Goal: Task Accomplishment & Management: Manage account settings

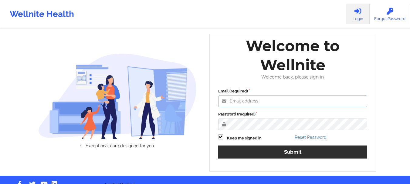
type input "[EMAIL_ADDRESS][DOMAIN_NAME]"
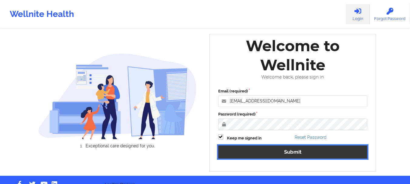
click at [297, 149] on button "Submit" at bounding box center [292, 152] width 149 height 13
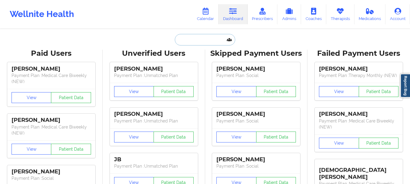
click at [189, 40] on input "text" at bounding box center [205, 40] width 60 height 12
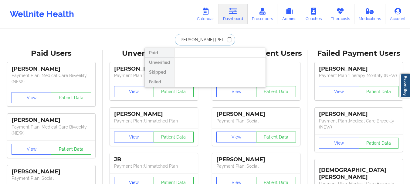
type input "[PERSON_NAME] [PERSON_NAME]"
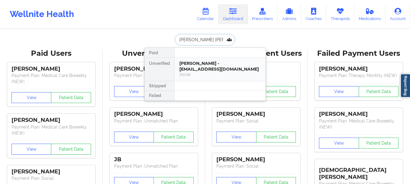
click at [205, 67] on div "[PERSON_NAME] - [EMAIL_ADDRESS][DOMAIN_NAME]" at bounding box center [219, 66] width 81 height 11
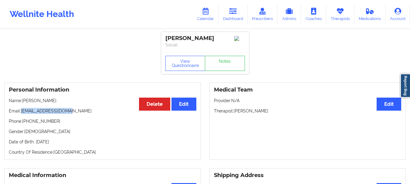
drag, startPoint x: 69, startPoint y: 112, endPoint x: 22, endPoint y: 113, distance: 47.3
click at [22, 113] on p "Email: [EMAIL_ADDRESS][DOMAIN_NAME]" at bounding box center [102, 111] width 187 height 6
copy p "[EMAIL_ADDRESS][DOMAIN_NAME]"
click at [209, 20] on link "Calendar" at bounding box center [205, 14] width 26 height 20
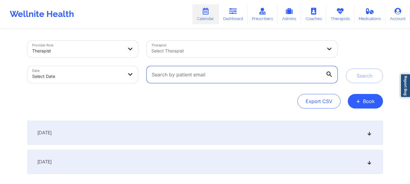
click at [192, 76] on input "text" at bounding box center [241, 74] width 190 height 17
paste input "[EMAIL_ADDRESS][DOMAIN_NAME]"
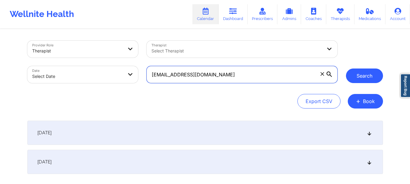
type input "[EMAIL_ADDRESS][DOMAIN_NAME]"
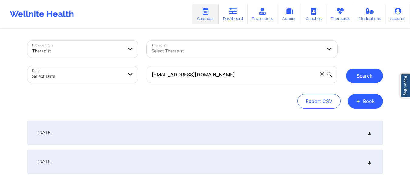
click at [361, 70] on button "Search" at bounding box center [364, 76] width 37 height 15
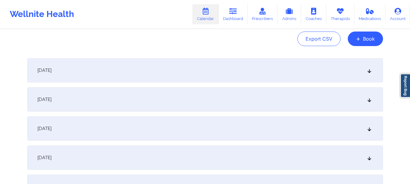
scroll to position [71, 0]
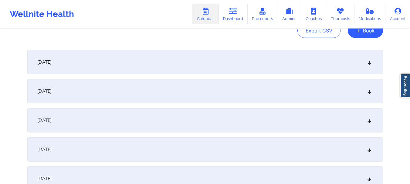
click at [370, 59] on div "[DATE]" at bounding box center [204, 62] width 355 height 24
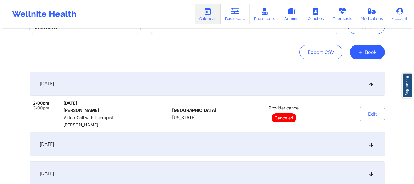
scroll to position [36, 0]
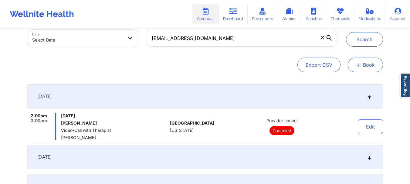
click at [371, 60] on button "+ Book" at bounding box center [364, 65] width 35 height 15
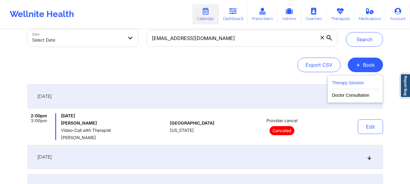
click at [352, 83] on button "Therapy Session" at bounding box center [355, 84] width 46 height 10
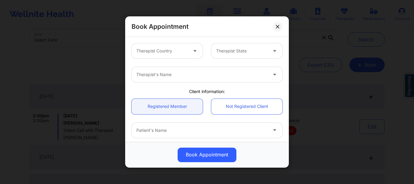
click at [178, 55] on div "Therapist Country" at bounding box center [160, 50] width 57 height 15
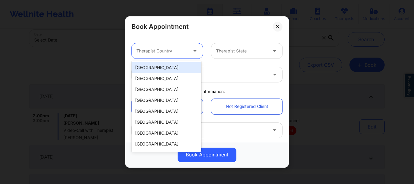
click at [161, 69] on div "[GEOGRAPHIC_DATA]" at bounding box center [167, 67] width 70 height 11
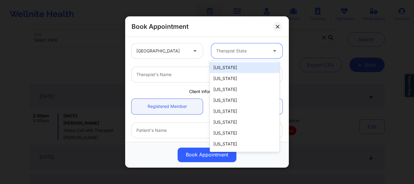
click at [256, 49] on div at bounding box center [241, 50] width 51 height 7
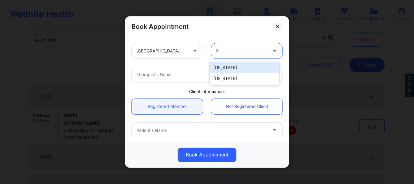
type input "flo"
click at [225, 65] on div "[US_STATE]" at bounding box center [245, 67] width 70 height 11
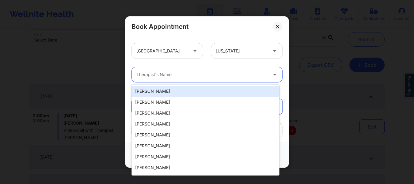
click at [183, 76] on div at bounding box center [201, 74] width 131 height 7
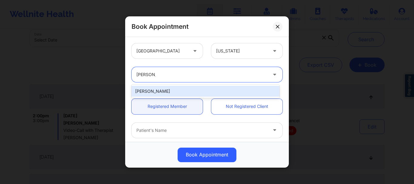
type input "[PERSON_NAME] to"
click at [167, 94] on div "[PERSON_NAME]" at bounding box center [206, 91] width 148 height 11
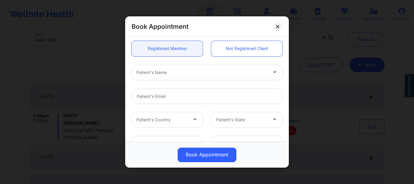
scroll to position [59, 0]
click at [167, 76] on div "Patient's Name" at bounding box center [200, 71] width 136 height 15
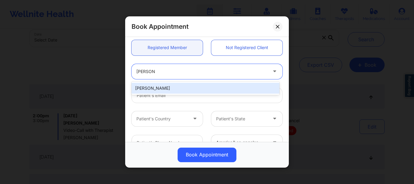
type input "[PERSON_NAME] sa"
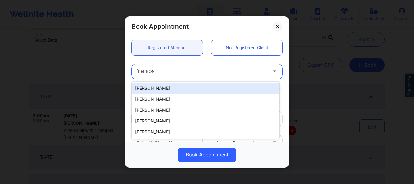
click at [165, 88] on div "[PERSON_NAME]" at bounding box center [206, 88] width 148 height 11
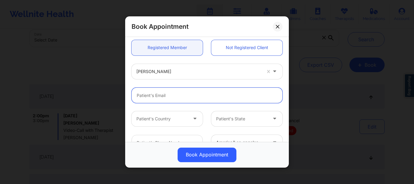
click at [164, 97] on input "email" at bounding box center [207, 95] width 151 height 15
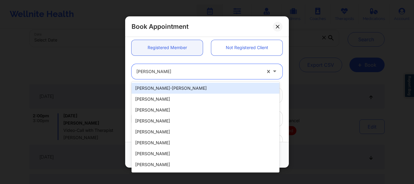
click at [164, 69] on div at bounding box center [198, 71] width 125 height 7
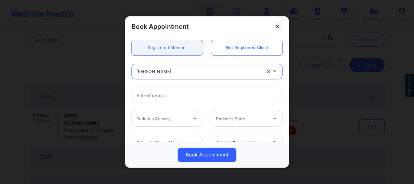
click at [174, 70] on div at bounding box center [198, 71] width 125 height 7
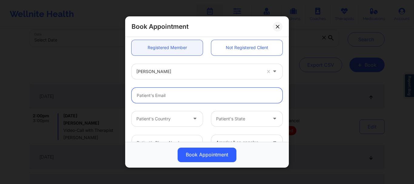
click at [160, 97] on input "email" at bounding box center [207, 95] width 151 height 15
paste input "[EMAIL_ADDRESS][DOMAIN_NAME]"
type input "[EMAIL_ADDRESS][DOMAIN_NAME]"
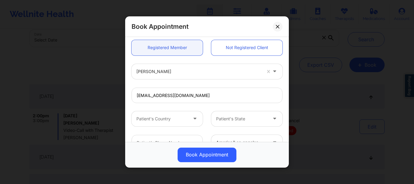
click at [165, 118] on div at bounding box center [161, 118] width 51 height 7
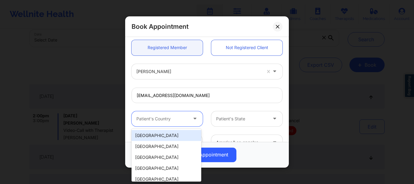
click at [188, 136] on div "[GEOGRAPHIC_DATA]" at bounding box center [167, 135] width 70 height 11
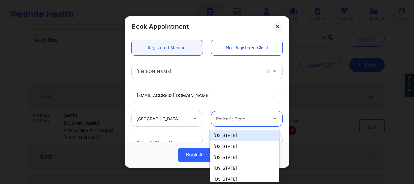
click at [226, 121] on div at bounding box center [241, 118] width 51 height 7
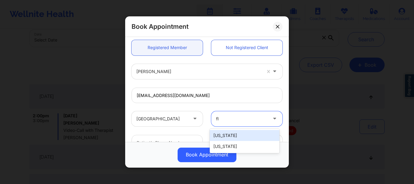
type input "flo"
click at [218, 135] on div "[US_STATE]" at bounding box center [245, 135] width 70 height 11
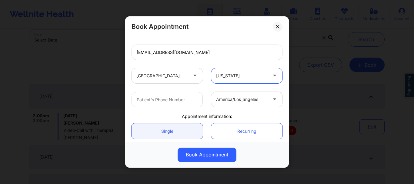
scroll to position [140, 0]
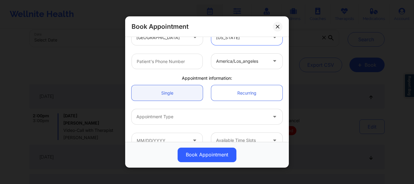
click at [157, 113] on div at bounding box center [201, 116] width 131 height 7
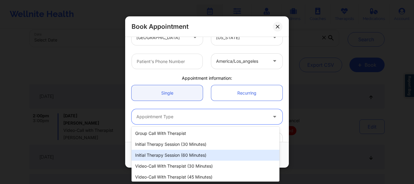
click at [161, 153] on div "Initial Therapy Session (60 minutes)" at bounding box center [206, 155] width 148 height 11
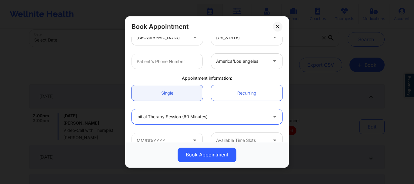
click at [155, 114] on div at bounding box center [201, 116] width 131 height 7
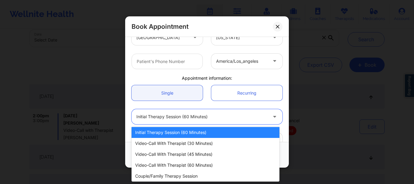
scroll to position [24, 0]
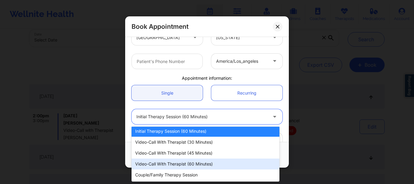
click at [224, 165] on div "Video-Call with Therapist (60 minutes)" at bounding box center [206, 164] width 148 height 11
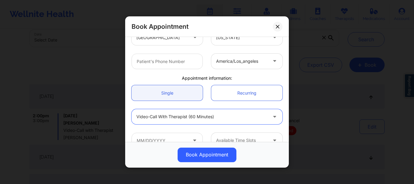
scroll to position [152, 0]
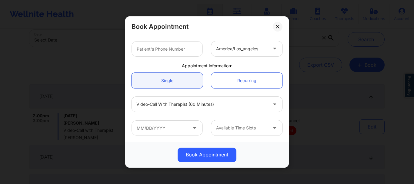
click at [192, 131] on span at bounding box center [195, 128] width 7 height 8
click at [190, 127] on input "text" at bounding box center [167, 127] width 71 height 15
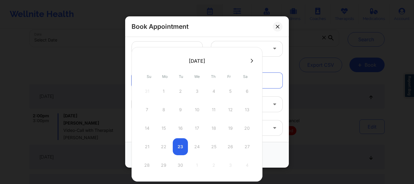
click at [183, 143] on div "21 22 23 24 25 26 27" at bounding box center [196, 146] width 115 height 17
click at [193, 145] on div "21 22 23 24 25 26 27" at bounding box center [196, 146] width 115 height 17
drag, startPoint x: 181, startPoint y: 158, endPoint x: 179, endPoint y: 162, distance: 4.6
click at [179, 162] on div "28 29 30 1 2 3 4" at bounding box center [196, 165] width 115 height 17
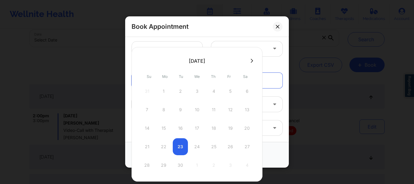
click at [193, 149] on div "21 22 23 24 25 26 27" at bounding box center [196, 146] width 115 height 17
click at [208, 142] on div "21 22 23 24 25 26 27" at bounding box center [196, 146] width 115 height 17
click at [195, 149] on div "21 22 23 24 25 26 27" at bounding box center [196, 146] width 115 height 17
click at [211, 145] on div "21 22 23 24 25 26 27" at bounding box center [196, 146] width 115 height 17
click at [229, 143] on div "21 22 23 24 25 26 27" at bounding box center [196, 146] width 115 height 17
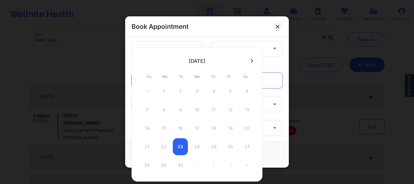
click at [181, 141] on div "21 22 23 24 25 26 27" at bounding box center [196, 146] width 115 height 17
click at [273, 56] on div at bounding box center [275, 48] width 15 height 15
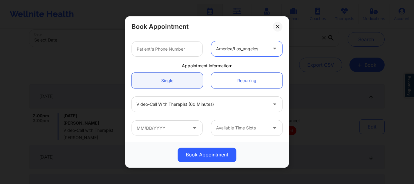
click at [278, 32] on div "Book Appointment" at bounding box center [207, 26] width 164 height 21
click at [276, 29] on button at bounding box center [278, 27] width 10 height 10
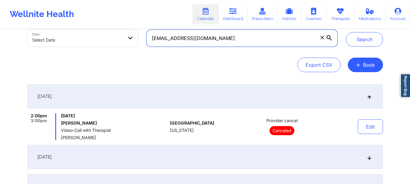
click at [322, 41] on input "[EMAIL_ADDRESS][DOMAIN_NAME]" at bounding box center [241, 38] width 190 height 17
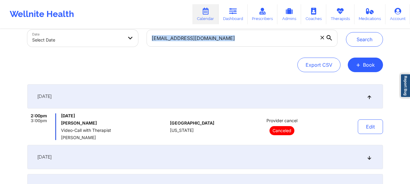
drag, startPoint x: 321, startPoint y: 37, endPoint x: 190, endPoint y: 39, distance: 130.7
click at [190, 39] on label "[EMAIL_ADDRESS][DOMAIN_NAME]" at bounding box center [241, 38] width 190 height 17
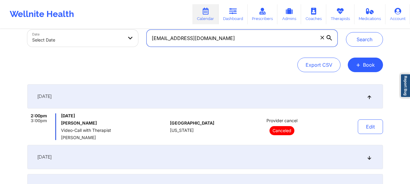
click at [190, 39] on input "[EMAIL_ADDRESS][DOMAIN_NAME]" at bounding box center [241, 38] width 190 height 17
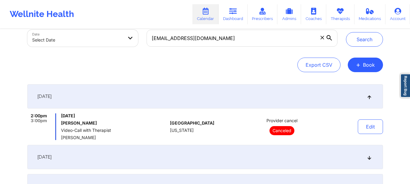
click at [321, 36] on icon at bounding box center [321, 37] width 3 height 3
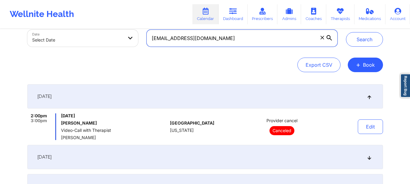
click at [321, 36] on input "[EMAIL_ADDRESS][DOMAIN_NAME]" at bounding box center [241, 38] width 190 height 17
paste input "[EMAIL_ADDRESS][DOMAIN_NAME]"
type input "[EMAIL_ADDRESS][DOMAIN_NAME]"
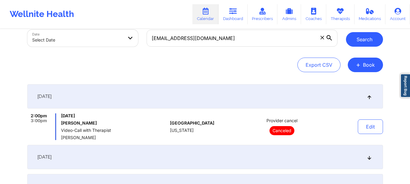
click at [374, 39] on button "Search" at bounding box center [364, 39] width 37 height 15
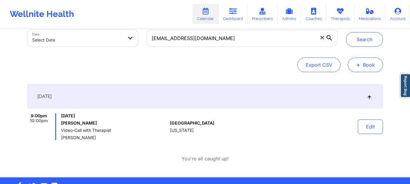
click at [355, 64] on button "+ Book" at bounding box center [364, 65] width 35 height 15
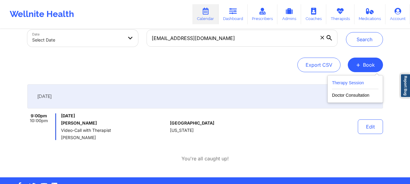
click at [349, 79] on button "Therapy Session" at bounding box center [355, 84] width 46 height 10
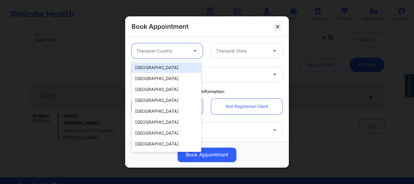
click at [162, 46] on div "Therapist Country" at bounding box center [160, 50] width 57 height 15
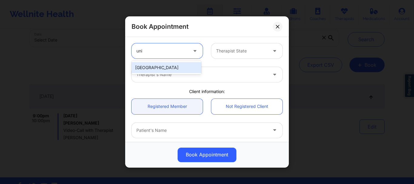
type input "unit"
click at [158, 66] on div "[GEOGRAPHIC_DATA]" at bounding box center [167, 67] width 70 height 11
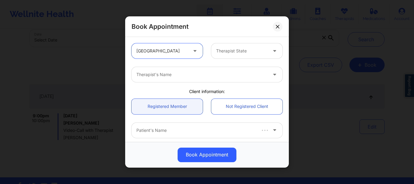
click at [232, 52] on div at bounding box center [241, 50] width 51 height 7
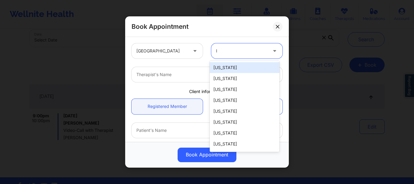
type input "lo"
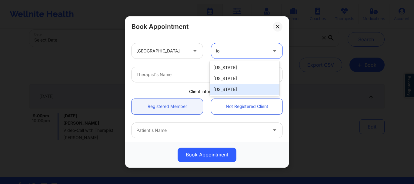
click at [227, 91] on div "[US_STATE]" at bounding box center [245, 89] width 70 height 11
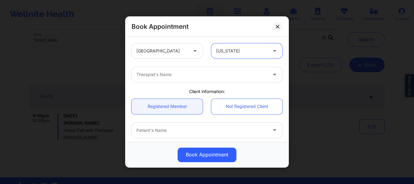
click at [143, 76] on div at bounding box center [201, 74] width 131 height 7
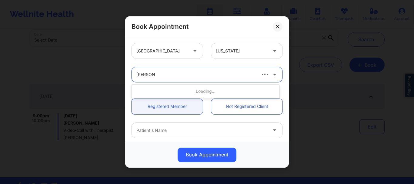
type input "[PERSON_NAME]"
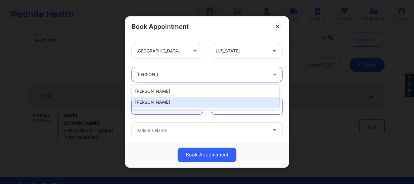
click at [148, 99] on div "[PERSON_NAME]" at bounding box center [206, 102] width 148 height 11
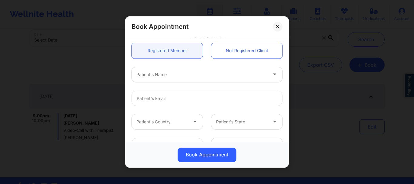
scroll to position [82, 0]
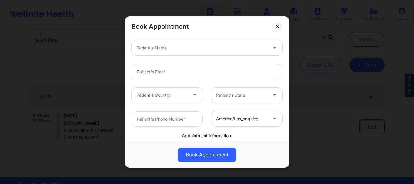
click at [152, 48] on div at bounding box center [201, 47] width 131 height 7
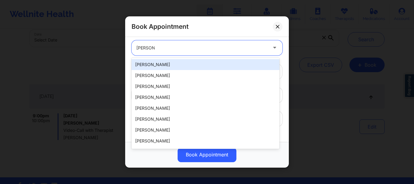
type input "[PERSON_NAME]"
click at [151, 66] on div "[PERSON_NAME]" at bounding box center [206, 64] width 148 height 11
type input "[EMAIL_ADDRESS][DOMAIN_NAME]"
type input "[PHONE_NUMBER]"
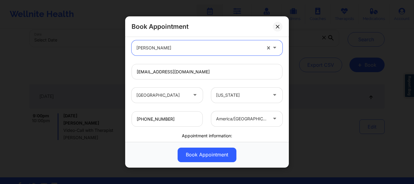
scroll to position [152, 0]
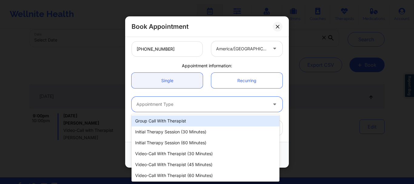
click at [150, 105] on div at bounding box center [201, 104] width 131 height 7
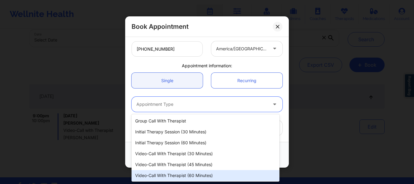
click at [175, 174] on div "Video-Call with Therapist (60 minutes)" at bounding box center [206, 175] width 148 height 11
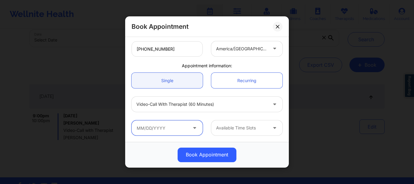
click at [162, 128] on input "text" at bounding box center [167, 127] width 71 height 15
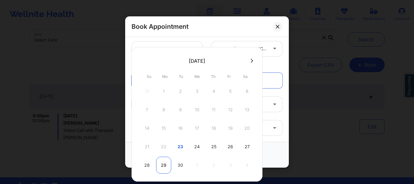
click at [165, 163] on div "29" at bounding box center [163, 165] width 15 height 17
type input "[DATE]"
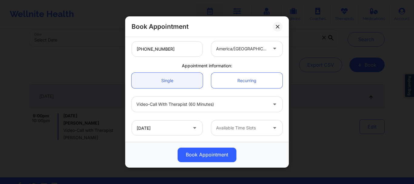
click at [232, 123] on div "Available Time Slots" at bounding box center [239, 127] width 57 height 15
click at [240, 126] on div at bounding box center [241, 128] width 51 height 7
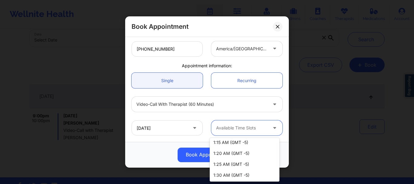
scroll to position [186, 0]
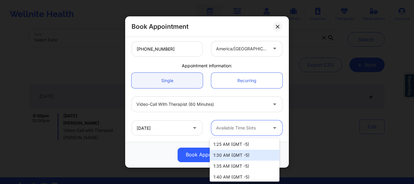
click at [265, 158] on div "1:30 AM (GMT -5)" at bounding box center [245, 155] width 70 height 11
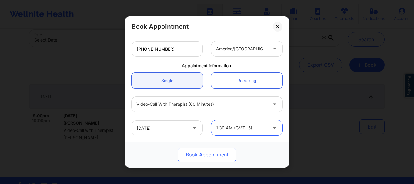
click at [228, 157] on button "Book Appointment" at bounding box center [207, 155] width 59 height 15
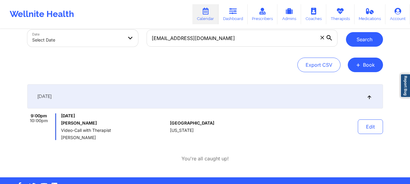
click at [357, 38] on button "Search" at bounding box center [364, 39] width 37 height 15
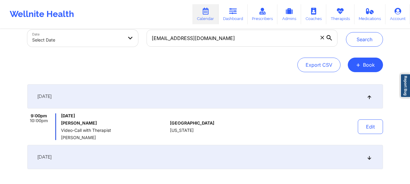
click at [371, 161] on div "[DATE]" at bounding box center [204, 157] width 355 height 24
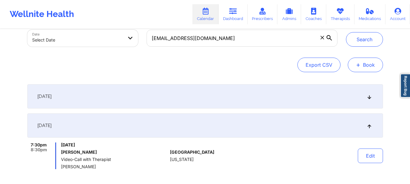
click at [357, 71] on button "+ Book" at bounding box center [364, 65] width 35 height 15
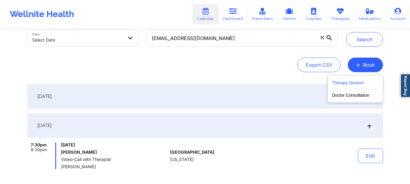
click at [341, 83] on button "Therapy Session" at bounding box center [355, 84] width 46 height 10
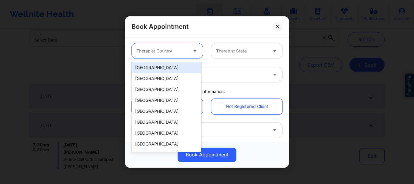
click at [159, 55] on div "Therapist Country" at bounding box center [160, 50] width 57 height 15
click at [156, 68] on div "[GEOGRAPHIC_DATA]" at bounding box center [167, 67] width 70 height 11
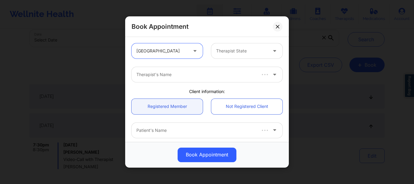
click at [219, 49] on div at bounding box center [241, 50] width 51 height 7
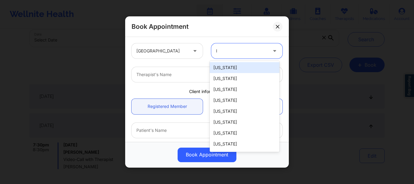
type input "lo"
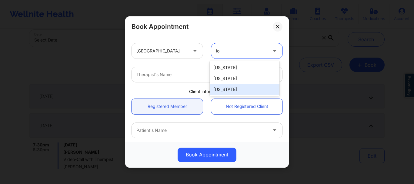
click at [226, 87] on div "[US_STATE]" at bounding box center [245, 89] width 70 height 11
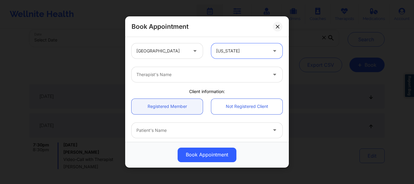
click at [159, 75] on div at bounding box center [201, 74] width 131 height 7
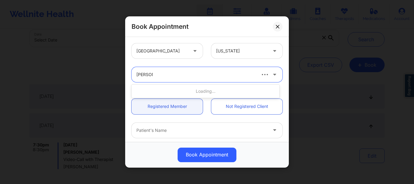
type input "[PERSON_NAME]"
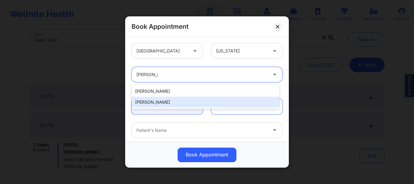
click at [159, 104] on div "[PERSON_NAME]" at bounding box center [206, 102] width 148 height 11
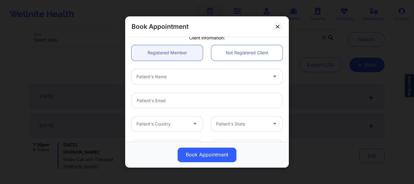
scroll to position [56, 0]
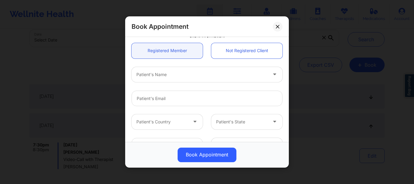
click at [155, 70] on div "Patient's Name" at bounding box center [200, 74] width 136 height 15
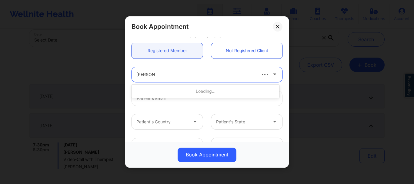
type input "[PERSON_NAME]"
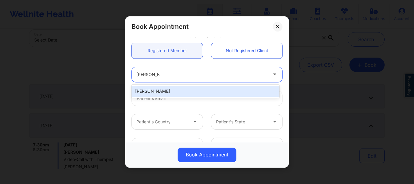
click at [163, 92] on div "[PERSON_NAME]" at bounding box center [206, 91] width 148 height 11
type input "[EMAIL_ADDRESS][DOMAIN_NAME]"
type input "[PHONE_NUMBER]"
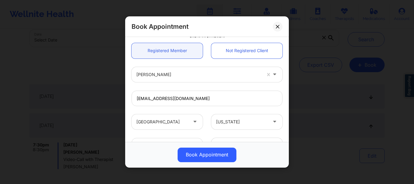
drag, startPoint x: 286, startPoint y: 87, endPoint x: 286, endPoint y: 95, distance: 8.5
click at [286, 95] on div "[GEOGRAPHIC_DATA] [US_STATE] [PERSON_NAME] Client information: Registered Membe…" at bounding box center [207, 89] width 164 height 105
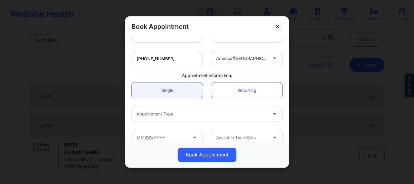
scroll to position [152, 0]
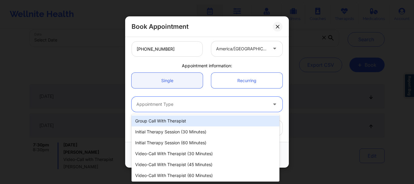
click at [158, 106] on div at bounding box center [201, 104] width 131 height 7
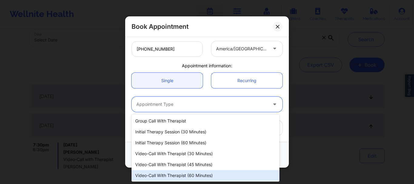
click at [182, 176] on div "Video-Call with Therapist (60 minutes)" at bounding box center [206, 175] width 148 height 11
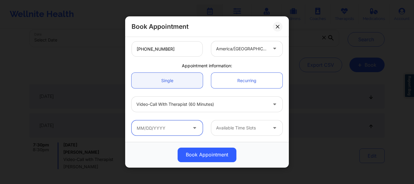
click at [166, 131] on input "text" at bounding box center [167, 127] width 71 height 15
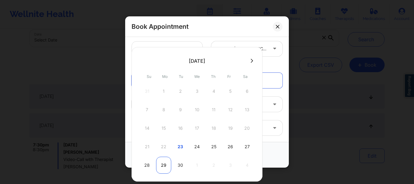
click at [162, 163] on div "29" at bounding box center [163, 165] width 15 height 17
type input "[DATE]"
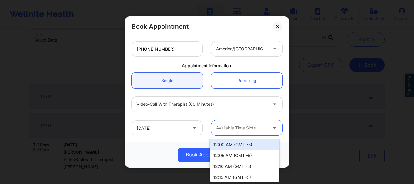
click at [235, 124] on div "Available Time Slots" at bounding box center [239, 127] width 57 height 15
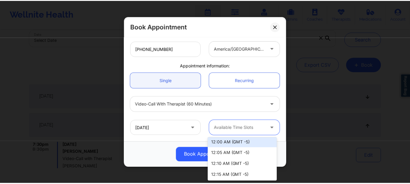
scroll to position [0, 0]
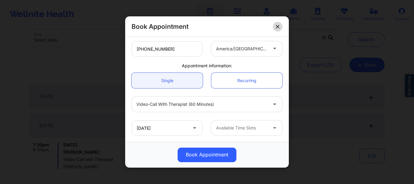
click at [279, 26] on icon at bounding box center [278, 27] width 4 height 4
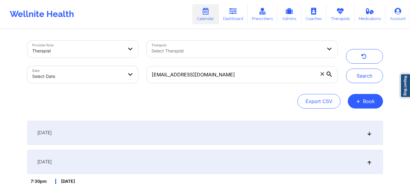
click at [322, 74] on icon at bounding box center [321, 73] width 3 height 3
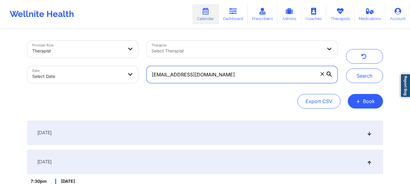
click at [322, 74] on input "[EMAIL_ADDRESS][DOMAIN_NAME]" at bounding box center [241, 74] width 190 height 17
paste input "[EMAIL_ADDRESS][PERSON_NAME][DOMAIN_NAME]"
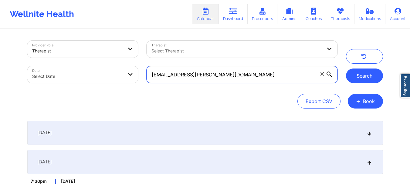
type input "[EMAIL_ADDRESS][PERSON_NAME][DOMAIN_NAME]"
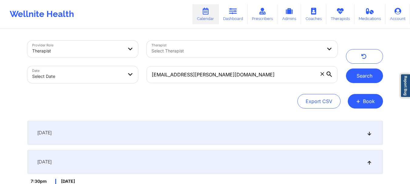
click at [358, 78] on button "Search" at bounding box center [364, 76] width 37 height 15
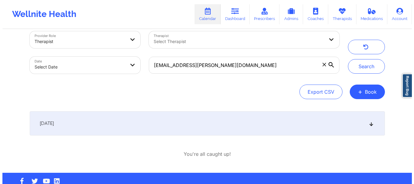
scroll to position [23, 0]
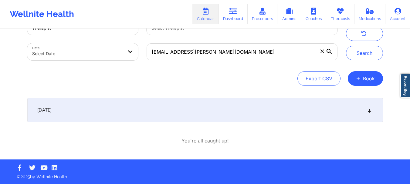
click at [367, 107] on div "[DATE]" at bounding box center [204, 110] width 355 height 24
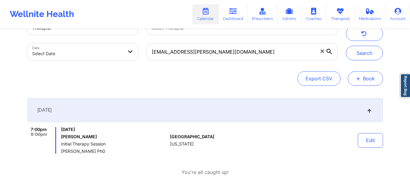
click at [370, 78] on button "+ Book" at bounding box center [364, 78] width 35 height 15
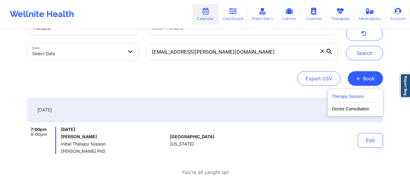
click at [346, 99] on button "Therapy Session" at bounding box center [355, 98] width 46 height 10
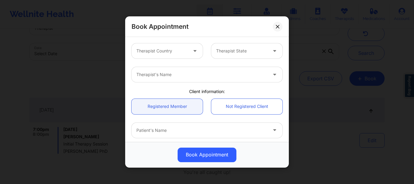
click at [194, 54] on div at bounding box center [195, 51] width 7 height 8
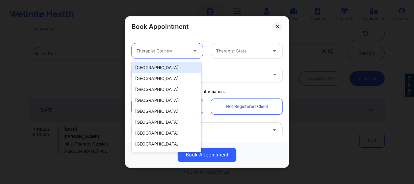
click at [178, 69] on div "[GEOGRAPHIC_DATA]" at bounding box center [167, 67] width 70 height 11
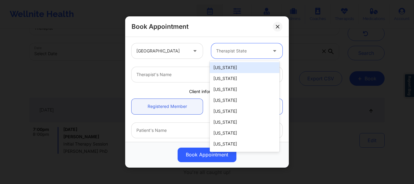
click at [236, 53] on div at bounding box center [241, 50] width 51 height 7
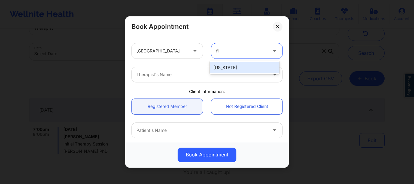
type input "flo"
click at [228, 67] on div "[US_STATE]" at bounding box center [245, 67] width 70 height 11
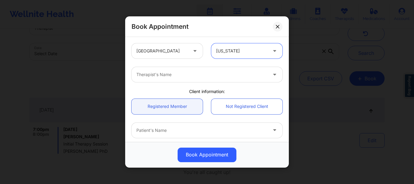
click at [213, 75] on div at bounding box center [201, 74] width 131 height 7
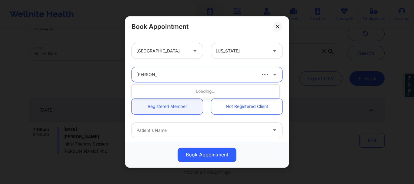
type input "[PERSON_NAME] we"
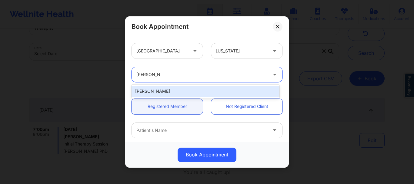
click at [200, 89] on div "[PERSON_NAME]" at bounding box center [206, 91] width 148 height 11
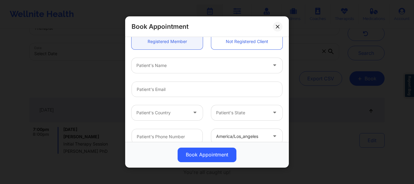
scroll to position [70, 0]
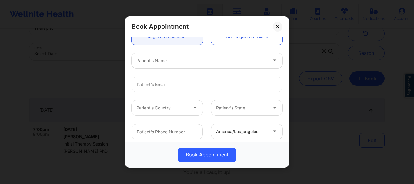
click at [152, 64] on div "Patient's Name" at bounding box center [200, 60] width 136 height 15
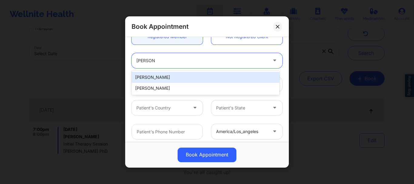
type input "[PERSON_NAME] [PERSON_NAME]"
click at [151, 76] on div "[PERSON_NAME]" at bounding box center [206, 77] width 148 height 11
type input "[EMAIL_ADDRESS][PERSON_NAME][DOMAIN_NAME]"
type input "[PHONE_NUMBER]"
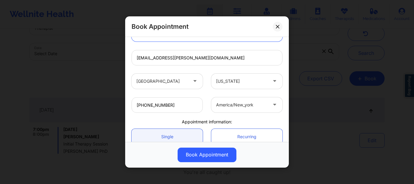
scroll to position [152, 0]
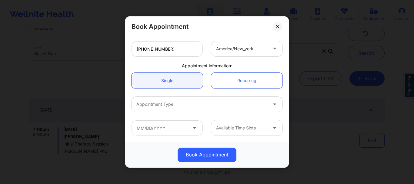
click at [149, 104] on div at bounding box center [201, 104] width 131 height 7
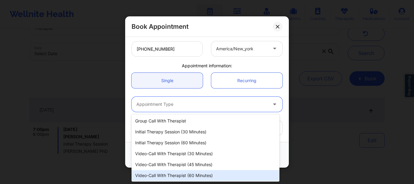
click at [165, 183] on div "Book Appointment [GEOGRAPHIC_DATA] [US_STATE] [PERSON_NAME] Client information:…" at bounding box center [207, 92] width 414 height 184
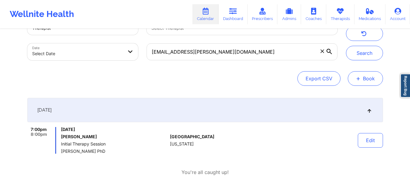
click at [365, 79] on button "+ Book" at bounding box center [364, 78] width 35 height 15
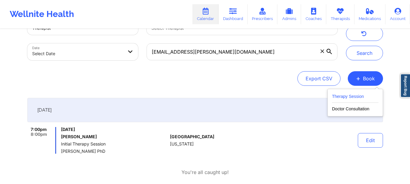
click at [377, 100] on button "Therapy Session" at bounding box center [355, 98] width 46 height 10
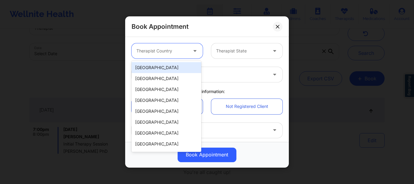
click at [160, 58] on div "Therapist Country" at bounding box center [160, 50] width 57 height 15
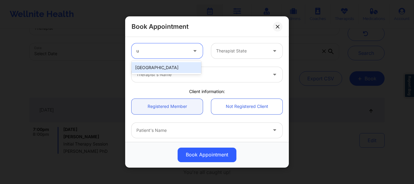
type input "un"
click at [159, 67] on div "[GEOGRAPHIC_DATA]" at bounding box center [167, 67] width 70 height 11
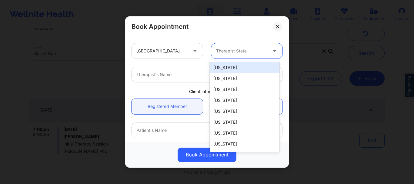
click at [212, 51] on div "Therapist State" at bounding box center [239, 50] width 57 height 15
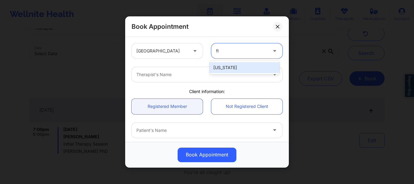
type input "flo"
click at [219, 62] on div "[US_STATE]" at bounding box center [245, 67] width 70 height 11
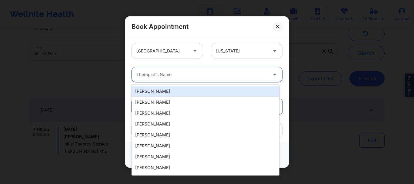
click at [146, 73] on div at bounding box center [201, 74] width 131 height 7
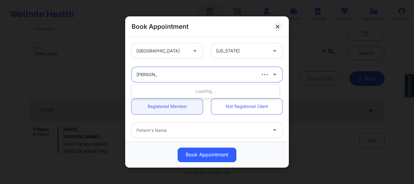
type input "[PERSON_NAME] we"
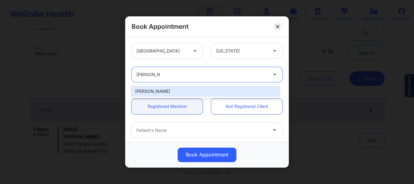
click at [161, 90] on div "[PERSON_NAME]" at bounding box center [206, 91] width 148 height 11
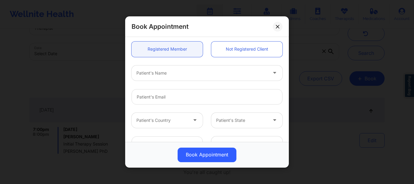
scroll to position [64, 0]
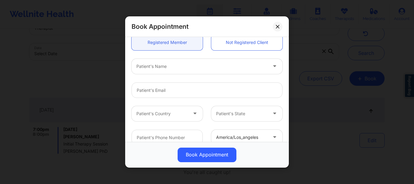
click at [156, 70] on div "Patient's Name" at bounding box center [200, 66] width 136 height 15
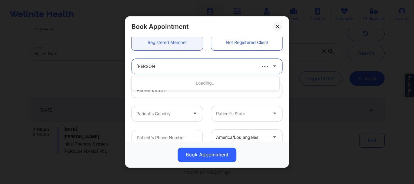
type input "[PERSON_NAME] [PERSON_NAME]"
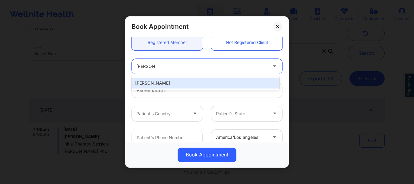
click at [155, 84] on div "[PERSON_NAME]" at bounding box center [206, 83] width 148 height 11
type input "[EMAIL_ADDRESS][PERSON_NAME][DOMAIN_NAME]"
type input "[PHONE_NUMBER]"
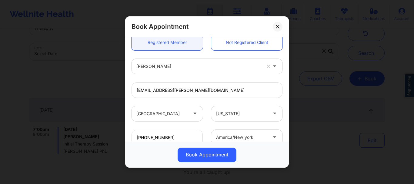
drag, startPoint x: 286, startPoint y: 85, endPoint x: 288, endPoint y: 88, distance: 3.7
click at [288, 88] on div "[GEOGRAPHIC_DATA] [US_STATE] [PERSON_NAME] Client information: Registered Membe…" at bounding box center [207, 89] width 164 height 105
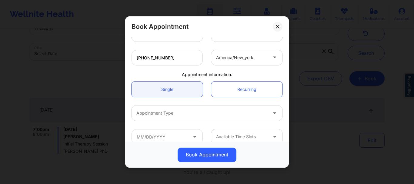
scroll to position [152, 0]
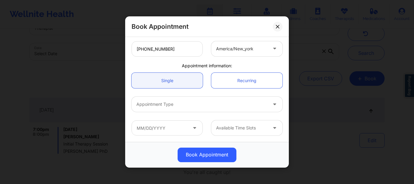
click at [142, 104] on div at bounding box center [201, 104] width 131 height 7
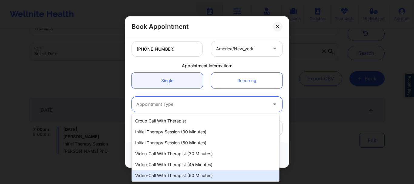
click at [183, 171] on div "Video-Call with Therapist (60 minutes)" at bounding box center [206, 175] width 148 height 11
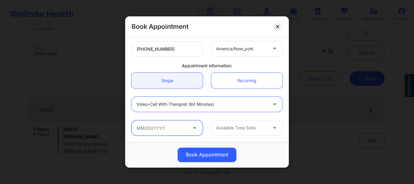
click at [170, 127] on input "text" at bounding box center [167, 127] width 71 height 15
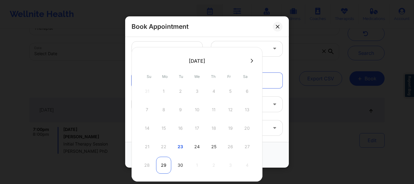
click at [166, 161] on div "29" at bounding box center [163, 165] width 15 height 17
type input "[DATE]"
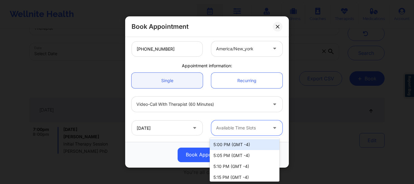
click at [256, 126] on div at bounding box center [241, 128] width 51 height 7
click at [236, 128] on div at bounding box center [241, 128] width 51 height 7
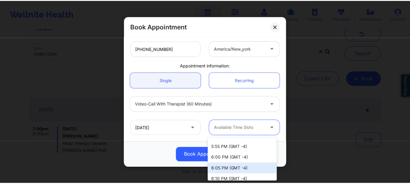
scroll to position [109, 0]
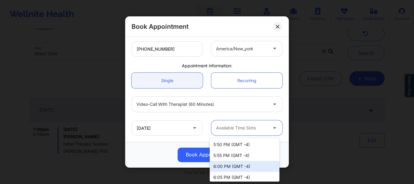
click at [231, 167] on div "6:00 PM (GMT -4)" at bounding box center [245, 166] width 70 height 11
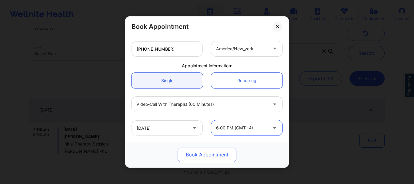
click at [205, 154] on button "Book Appointment" at bounding box center [207, 155] width 59 height 15
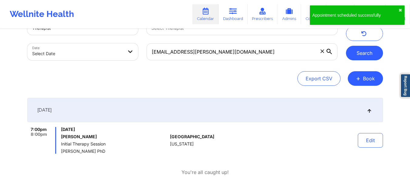
click at [358, 54] on button "Search" at bounding box center [364, 53] width 37 height 15
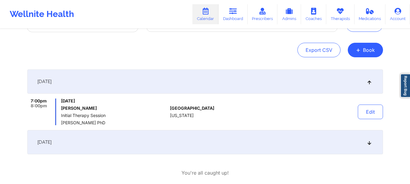
scroll to position [83, 0]
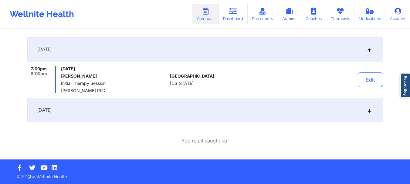
click at [369, 115] on div "[DATE]" at bounding box center [204, 110] width 355 height 24
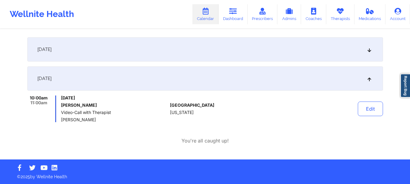
scroll to position [0, 0]
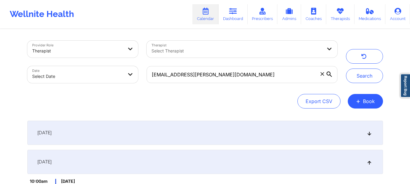
click at [322, 74] on icon at bounding box center [321, 73] width 3 height 3
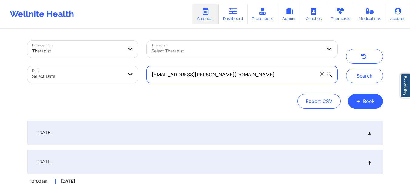
click at [322, 74] on input "[EMAIL_ADDRESS][PERSON_NAME][DOMAIN_NAME]" at bounding box center [241, 74] width 190 height 17
paste input "[PERSON_NAME][EMAIL_ADDRESS][PERSON_NAME][DOMAIN_NAME]"
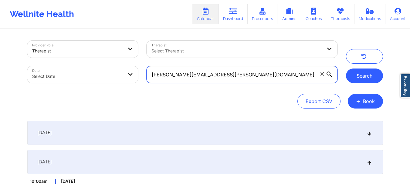
type input "[PERSON_NAME][EMAIL_ADDRESS][PERSON_NAME][DOMAIN_NAME]"
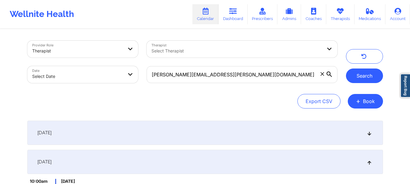
click at [357, 73] on button "Search" at bounding box center [364, 76] width 37 height 15
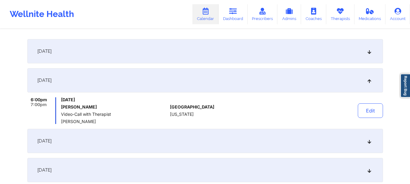
scroll to position [68, 0]
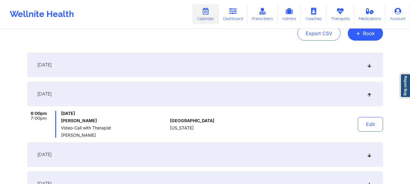
click at [368, 70] on div "[DATE]" at bounding box center [204, 65] width 355 height 24
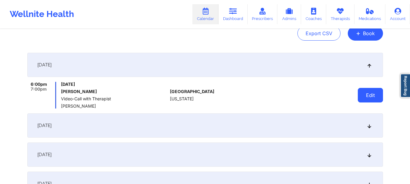
click at [360, 93] on button "Edit" at bounding box center [369, 95] width 25 height 15
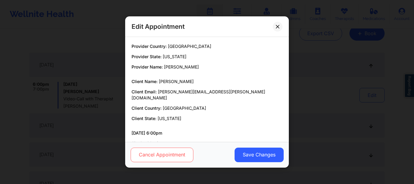
click at [187, 158] on button "Cancel Appointment" at bounding box center [162, 155] width 63 height 15
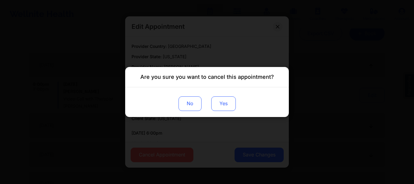
click at [231, 102] on button "Yes" at bounding box center [223, 103] width 25 height 15
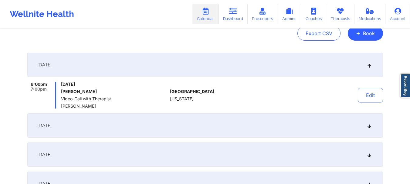
click at [370, 128] on icon at bounding box center [368, 125] width 5 height 4
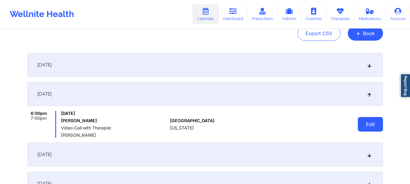
click at [368, 125] on button "Edit" at bounding box center [369, 124] width 25 height 15
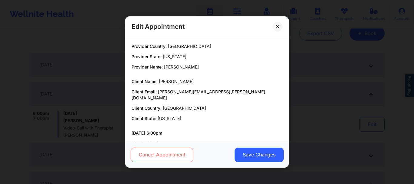
click at [169, 159] on button "Cancel Appointment" at bounding box center [162, 155] width 63 height 15
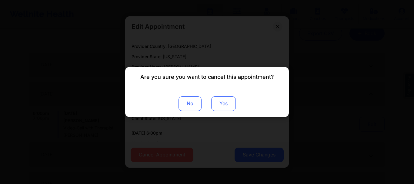
click at [224, 106] on button "Yes" at bounding box center [223, 103] width 25 height 15
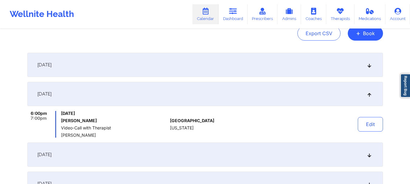
click at [369, 156] on icon at bounding box center [368, 154] width 5 height 4
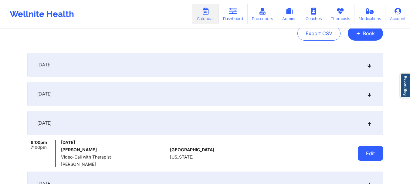
click at [372, 153] on button "Edit" at bounding box center [369, 153] width 25 height 15
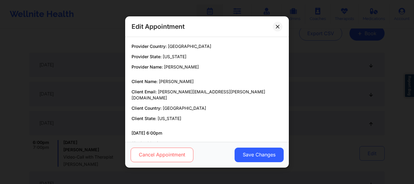
click at [174, 155] on button "Cancel Appointment" at bounding box center [162, 155] width 63 height 15
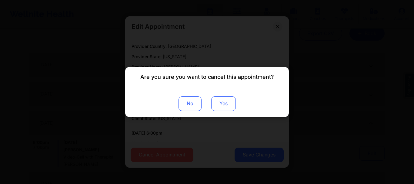
click at [231, 104] on button "Yes" at bounding box center [223, 103] width 25 height 15
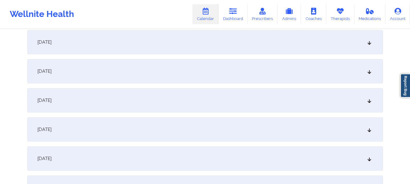
scroll to position [219, 0]
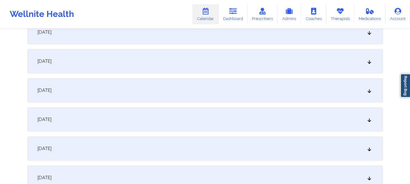
click at [369, 34] on icon at bounding box center [368, 32] width 5 height 4
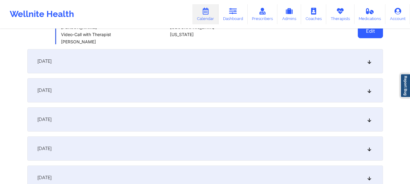
click at [366, 36] on button "Edit" at bounding box center [369, 31] width 25 height 15
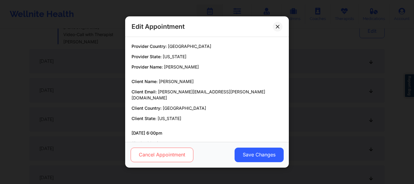
click at [149, 157] on button "Cancel Appointment" at bounding box center [162, 155] width 63 height 15
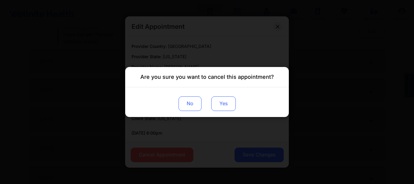
click at [221, 101] on button "Yes" at bounding box center [223, 103] width 25 height 15
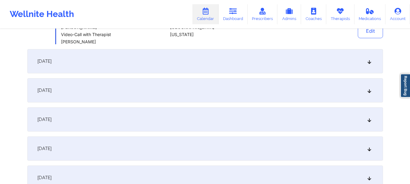
click at [370, 63] on icon at bounding box center [368, 61] width 5 height 4
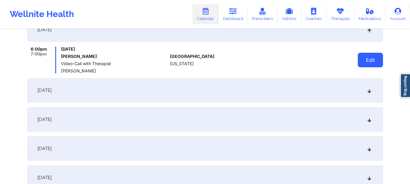
click at [370, 62] on button "Edit" at bounding box center [369, 60] width 25 height 15
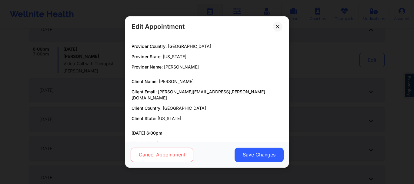
click at [179, 152] on button "Cancel Appointment" at bounding box center [162, 155] width 63 height 15
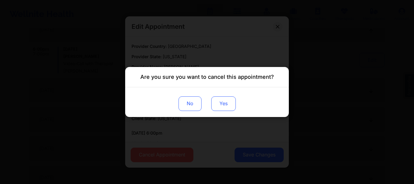
click at [218, 105] on button "Yes" at bounding box center [223, 103] width 25 height 15
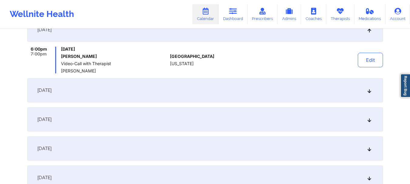
click at [368, 90] on icon at bounding box center [368, 90] width 5 height 4
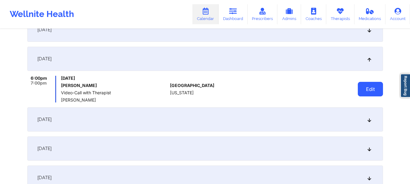
click at [368, 90] on button "Edit" at bounding box center [369, 89] width 25 height 15
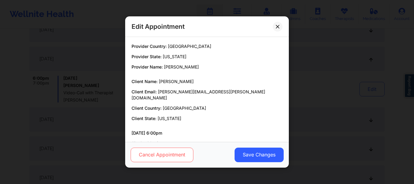
click at [172, 149] on button "Cancel Appointment" at bounding box center [162, 155] width 63 height 15
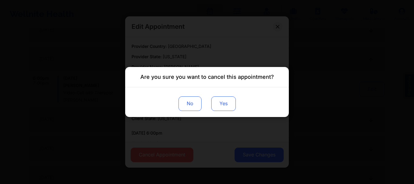
click at [233, 101] on button "Yes" at bounding box center [223, 103] width 25 height 15
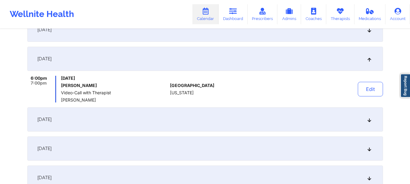
click at [369, 119] on icon at bounding box center [368, 119] width 5 height 4
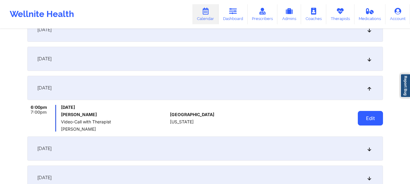
click at [366, 118] on button "Edit" at bounding box center [369, 118] width 25 height 15
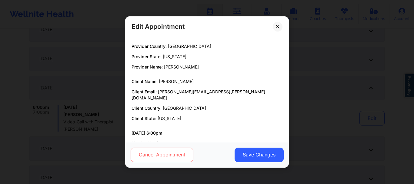
click at [179, 162] on button "Cancel Appointment" at bounding box center [162, 155] width 63 height 15
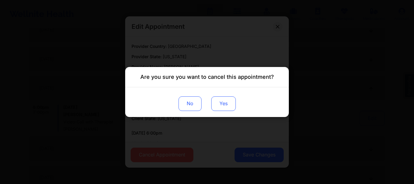
click at [221, 101] on button "Yes" at bounding box center [223, 103] width 25 height 15
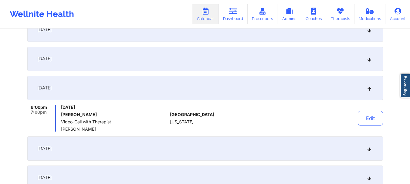
click at [369, 148] on icon at bounding box center [368, 148] width 5 height 4
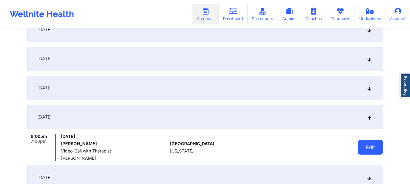
click at [366, 147] on button "Edit" at bounding box center [369, 147] width 25 height 15
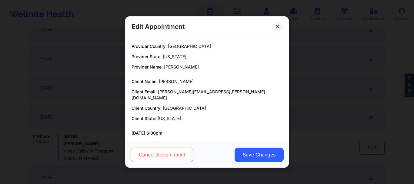
click at [178, 157] on button "Cancel Appointment" at bounding box center [162, 155] width 63 height 15
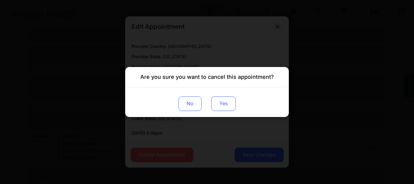
click at [230, 100] on button "Yes" at bounding box center [223, 103] width 25 height 15
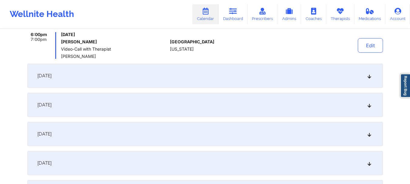
scroll to position [330, 0]
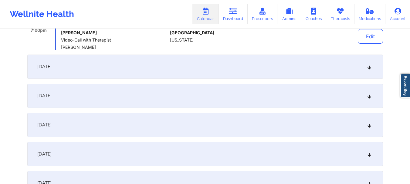
click at [373, 69] on div "[DATE]" at bounding box center [204, 67] width 355 height 24
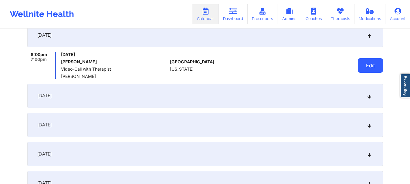
click at [364, 68] on button "Edit" at bounding box center [369, 65] width 25 height 15
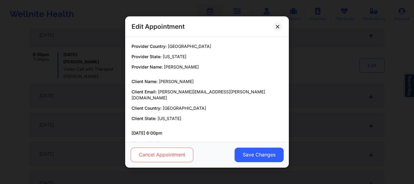
click at [176, 156] on button "Cancel Appointment" at bounding box center [162, 155] width 63 height 15
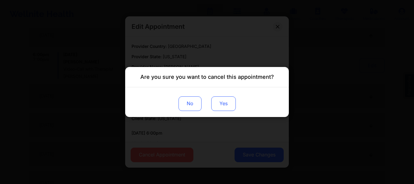
click at [224, 106] on button "Yes" at bounding box center [223, 103] width 25 height 15
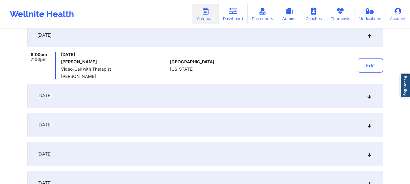
click at [373, 97] on div "[DATE]" at bounding box center [204, 96] width 355 height 24
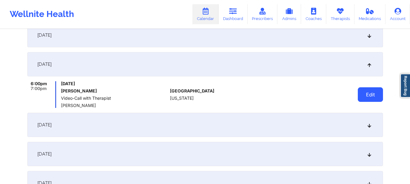
click at [364, 92] on button "Edit" at bounding box center [369, 94] width 25 height 15
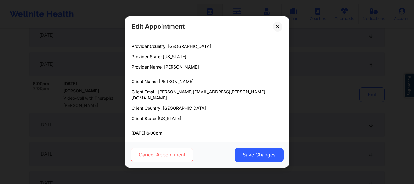
click at [186, 153] on button "Cancel Appointment" at bounding box center [162, 155] width 63 height 15
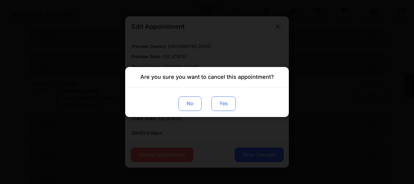
click at [228, 102] on button "Yes" at bounding box center [223, 103] width 25 height 15
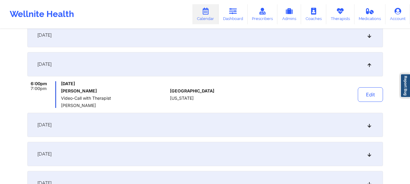
click at [370, 124] on icon at bounding box center [368, 125] width 5 height 4
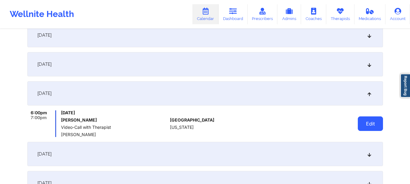
click at [364, 123] on button "Edit" at bounding box center [369, 123] width 25 height 15
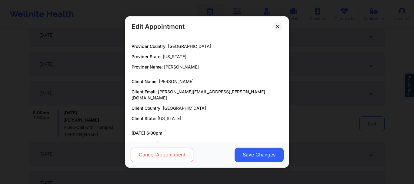
click at [167, 148] on button "Cancel Appointment" at bounding box center [162, 155] width 63 height 15
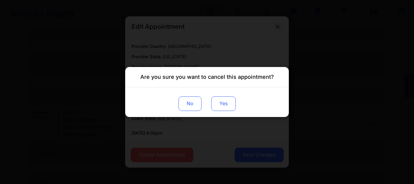
click at [217, 103] on button "Yes" at bounding box center [223, 103] width 25 height 15
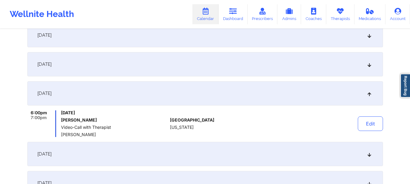
click at [371, 154] on icon at bounding box center [368, 154] width 5 height 4
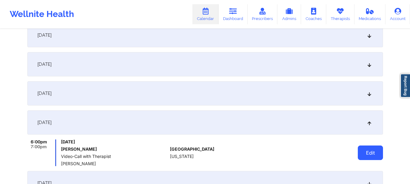
click at [368, 147] on button "Edit" at bounding box center [369, 153] width 25 height 15
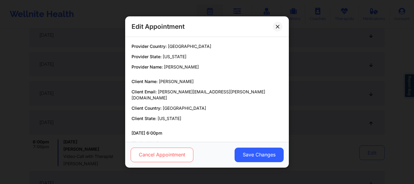
click at [153, 156] on button "Cancel Appointment" at bounding box center [162, 155] width 63 height 15
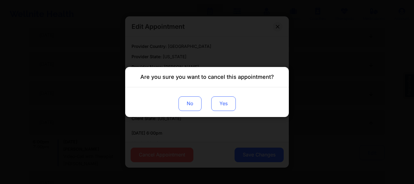
click at [223, 106] on button "Yes" at bounding box center [223, 103] width 25 height 15
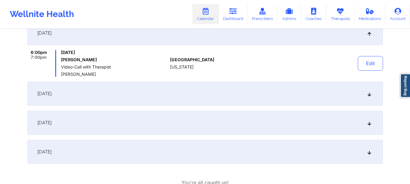
scroll to position [421, 0]
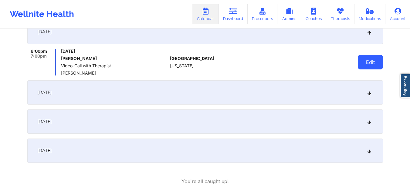
click at [367, 69] on button "Edit" at bounding box center [369, 62] width 25 height 15
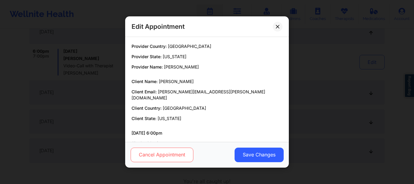
click at [161, 157] on button "Cancel Appointment" at bounding box center [162, 155] width 63 height 15
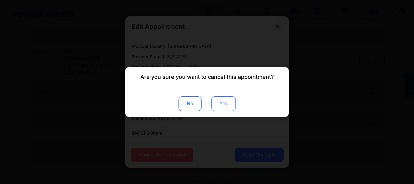
click at [219, 99] on button "Yes" at bounding box center [223, 103] width 25 height 15
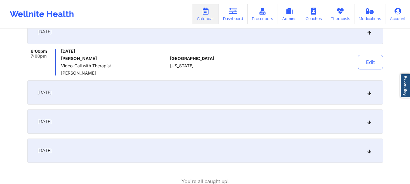
click at [368, 92] on icon at bounding box center [368, 92] width 5 height 4
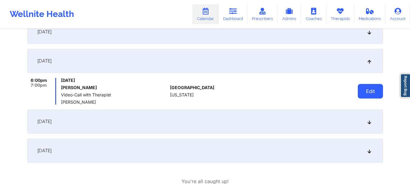
click at [367, 91] on button "Edit" at bounding box center [369, 91] width 25 height 15
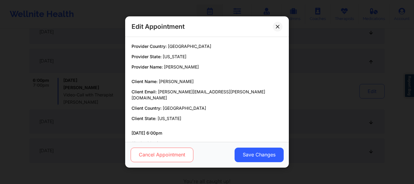
click at [159, 153] on button "Cancel Appointment" at bounding box center [162, 155] width 63 height 15
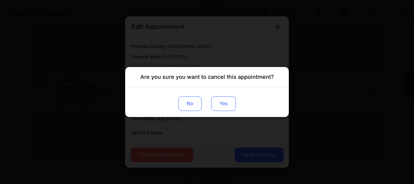
click at [224, 103] on button "Yes" at bounding box center [223, 103] width 25 height 15
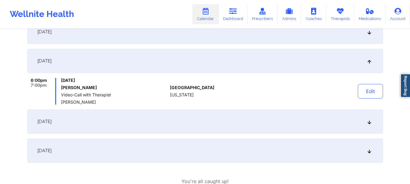
click at [372, 125] on div "[DATE]" at bounding box center [204, 121] width 355 height 24
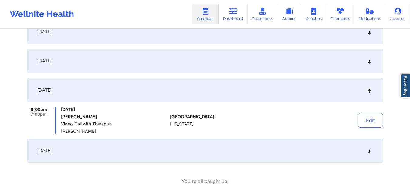
click at [372, 125] on button "Edit" at bounding box center [369, 120] width 25 height 15
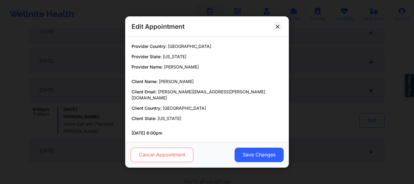
click at [167, 154] on button "Cancel Appointment" at bounding box center [162, 155] width 63 height 15
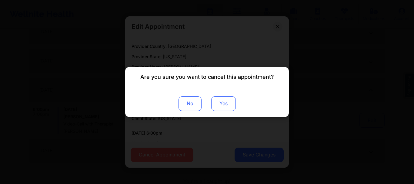
click at [222, 108] on button "Yes" at bounding box center [223, 103] width 25 height 15
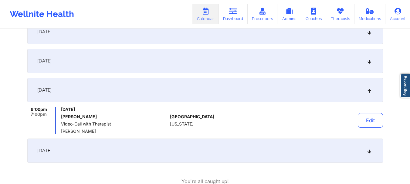
click at [370, 151] on icon at bounding box center [368, 151] width 5 height 4
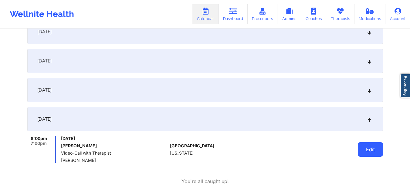
click at [370, 149] on button "Edit" at bounding box center [369, 149] width 25 height 15
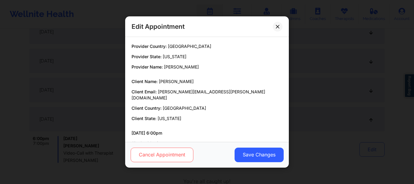
click at [171, 153] on button "Cancel Appointment" at bounding box center [162, 155] width 63 height 15
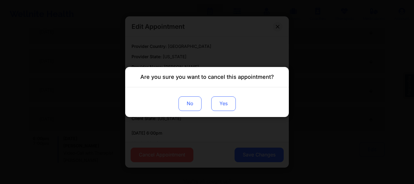
click at [220, 105] on button "Yes" at bounding box center [223, 103] width 25 height 15
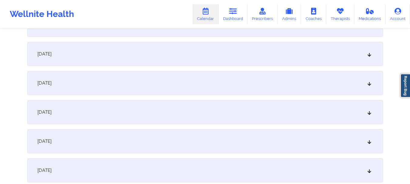
scroll to position [0, 0]
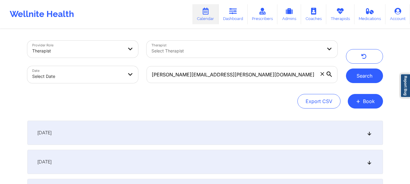
click at [354, 75] on button "Search" at bounding box center [364, 76] width 37 height 15
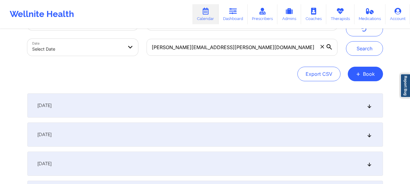
scroll to position [41, 0]
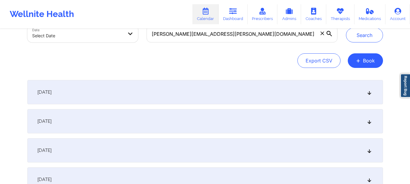
click at [368, 92] on icon at bounding box center [368, 92] width 5 height 4
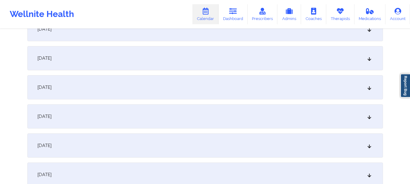
scroll to position [462, 0]
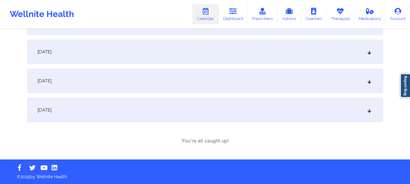
click at [372, 113] on div "[DATE]" at bounding box center [204, 110] width 355 height 24
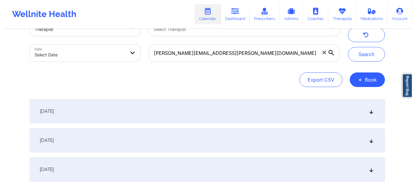
scroll to position [0, 0]
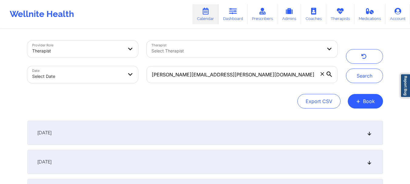
click at [322, 75] on icon at bounding box center [322, 74] width 4 height 4
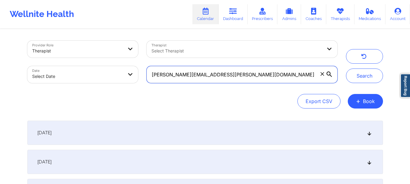
click at [322, 75] on input "[PERSON_NAME][EMAIL_ADDRESS][PERSON_NAME][DOMAIN_NAME]" at bounding box center [241, 74] width 190 height 17
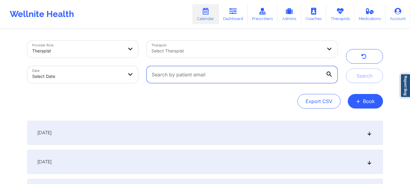
paste input "[EMAIL_ADDRESS][DOMAIN_NAME]"
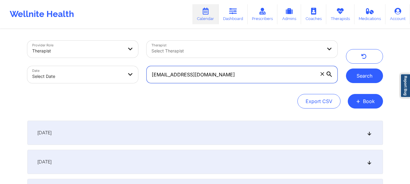
type input "[EMAIL_ADDRESS][DOMAIN_NAME]"
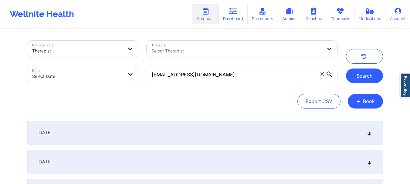
click at [366, 75] on button "Search" at bounding box center [364, 76] width 37 height 15
click at [367, 134] on icon at bounding box center [368, 133] width 5 height 4
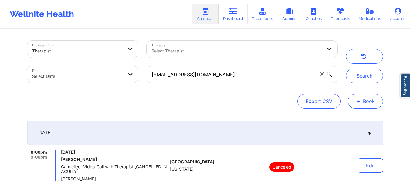
click at [361, 99] on button "+ Book" at bounding box center [364, 101] width 35 height 15
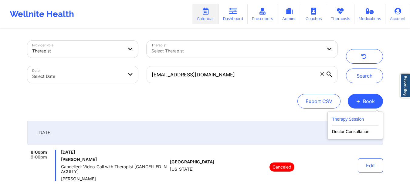
click at [353, 117] on button "Therapy Session" at bounding box center [355, 121] width 46 height 10
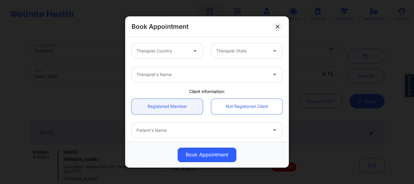
click at [171, 51] on div at bounding box center [161, 50] width 51 height 7
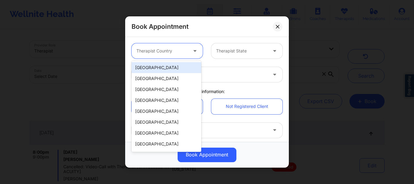
click at [170, 69] on div "[GEOGRAPHIC_DATA]" at bounding box center [167, 67] width 70 height 11
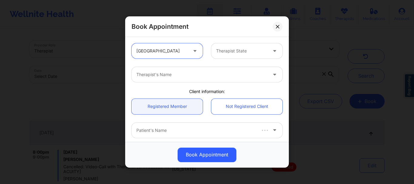
click at [241, 49] on div at bounding box center [241, 50] width 51 height 7
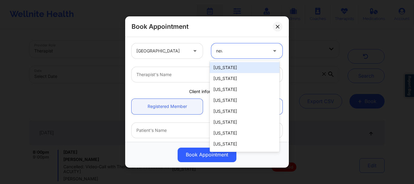
type input "new"
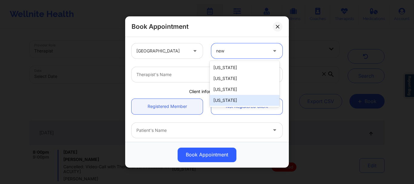
click at [226, 102] on div "[US_STATE]" at bounding box center [245, 100] width 70 height 11
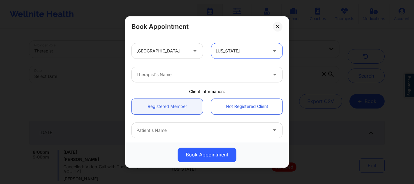
click at [142, 72] on div at bounding box center [201, 74] width 131 height 7
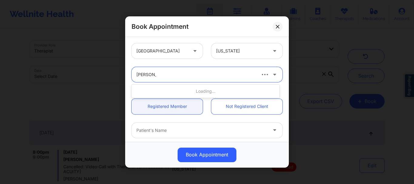
type input "[PERSON_NAME] [PERSON_NAME]"
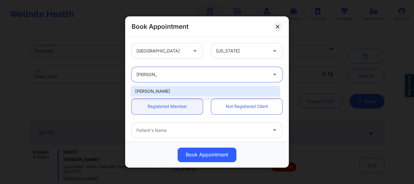
click at [147, 92] on div "[PERSON_NAME]" at bounding box center [206, 91] width 148 height 11
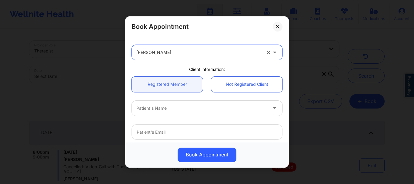
scroll to position [66, 0]
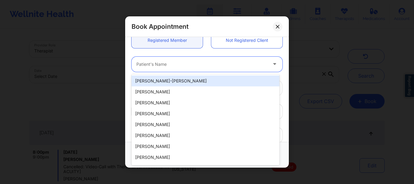
click at [158, 63] on div at bounding box center [201, 64] width 131 height 7
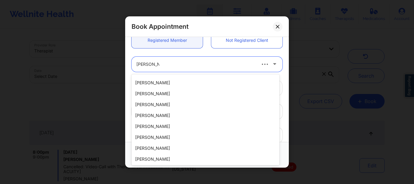
scroll to position [130, 0]
type input "d"
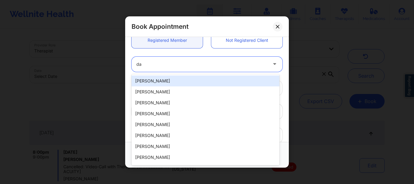
type input "d"
type input "[PERSON_NAME]"
click at [183, 62] on div at bounding box center [201, 64] width 131 height 7
type input "[PERSON_NAME]"
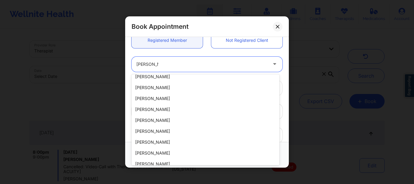
scroll to position [268, 0]
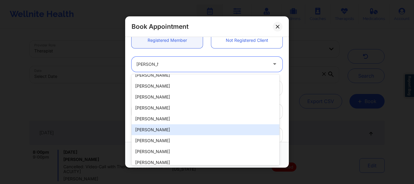
click at [184, 126] on div "[PERSON_NAME]" at bounding box center [206, 129] width 148 height 11
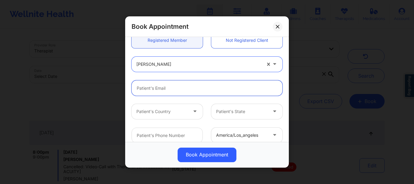
click at [164, 89] on input "email" at bounding box center [207, 87] width 151 height 15
paste input "[EMAIL_ADDRESS][DOMAIN_NAME]"
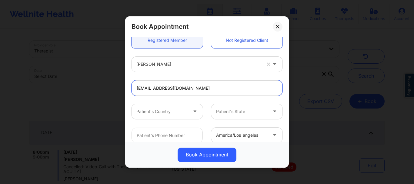
type input "[EMAIL_ADDRESS][DOMAIN_NAME]"
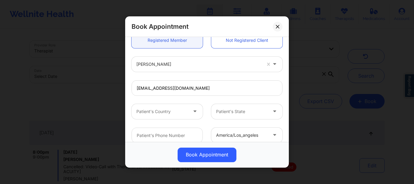
click at [169, 115] on div at bounding box center [161, 111] width 51 height 7
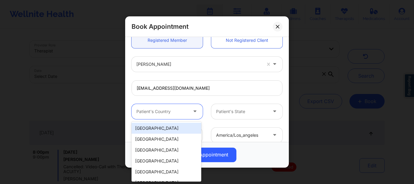
click at [161, 132] on div "[GEOGRAPHIC_DATA]" at bounding box center [167, 128] width 70 height 11
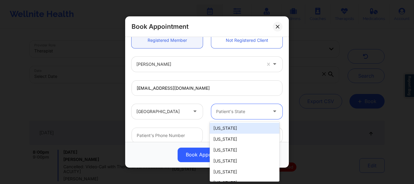
click at [249, 105] on div "Patient's State" at bounding box center [239, 111] width 57 height 15
type input "new"
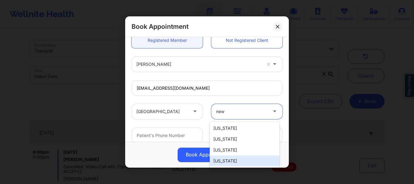
click at [234, 159] on div "[US_STATE]" at bounding box center [245, 161] width 70 height 11
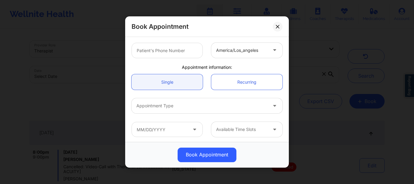
scroll to position [152, 0]
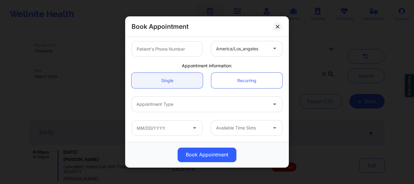
click at [159, 102] on div at bounding box center [201, 104] width 131 height 7
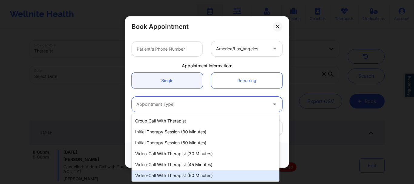
click at [165, 176] on div "Video-Call with Therapist (60 minutes)" at bounding box center [206, 175] width 148 height 11
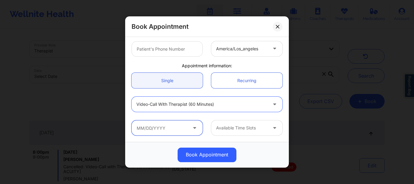
click at [159, 129] on input "text" at bounding box center [167, 127] width 71 height 15
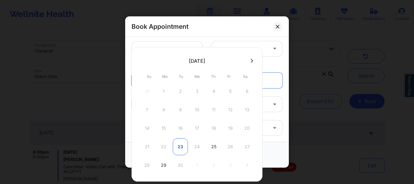
click at [179, 143] on div "23" at bounding box center [180, 146] width 15 height 17
type input "[DATE]"
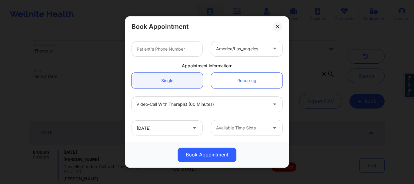
click at [253, 126] on div at bounding box center [241, 128] width 51 height 7
click at [231, 126] on div at bounding box center [241, 128] width 51 height 7
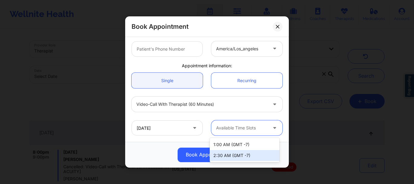
click at [230, 155] on div "2:30 AM (GMT -7)" at bounding box center [245, 155] width 70 height 11
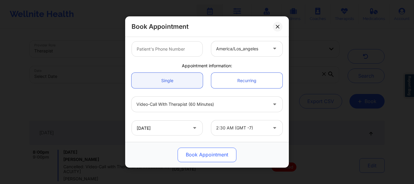
click at [228, 156] on button "Book Appointment" at bounding box center [207, 155] width 59 height 15
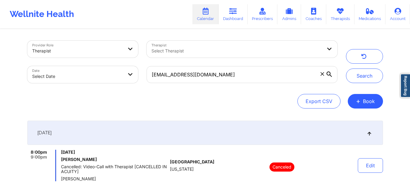
click at [321, 74] on icon at bounding box center [322, 74] width 4 height 4
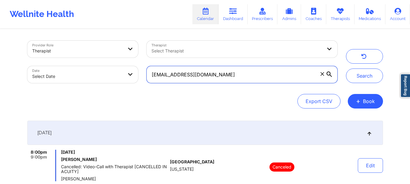
click at [321, 74] on input "[EMAIL_ADDRESS][DOMAIN_NAME]" at bounding box center [241, 74] width 190 height 17
paste input "[EMAIL_ADDRESS][DOMAIN_NAME]"
type input "[EMAIL_ADDRESS][DOMAIN_NAME]"
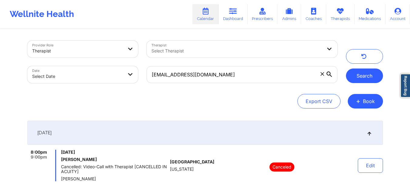
click at [353, 76] on button "Search" at bounding box center [364, 76] width 37 height 15
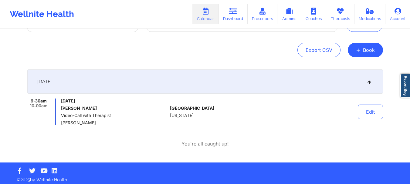
scroll to position [54, 0]
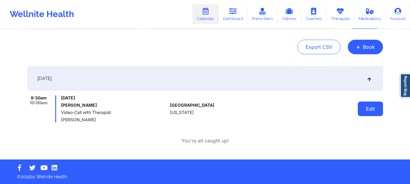
click at [376, 111] on button "Edit" at bounding box center [369, 109] width 25 height 15
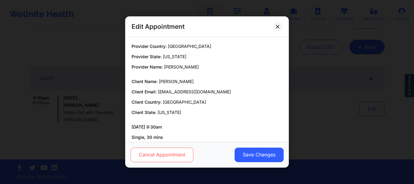
click at [172, 158] on button "Cancel Appointment" at bounding box center [162, 155] width 63 height 15
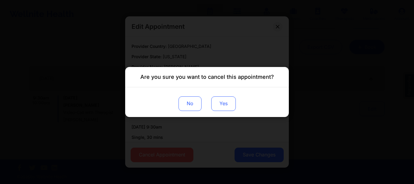
click at [226, 101] on button "Yes" at bounding box center [223, 103] width 25 height 15
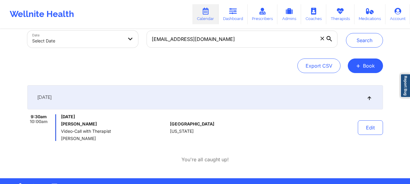
scroll to position [27, 0]
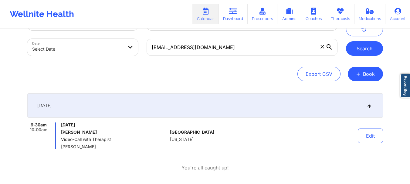
click at [348, 48] on button "Search" at bounding box center [364, 48] width 37 height 15
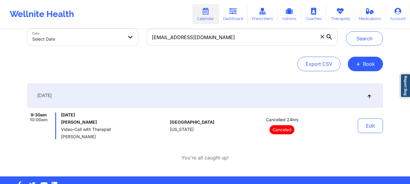
scroll to position [54, 0]
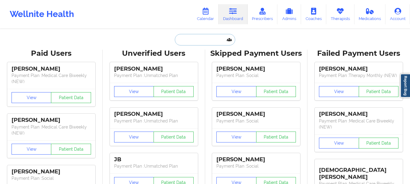
click at [191, 44] on input "text" at bounding box center [205, 40] width 60 height 12
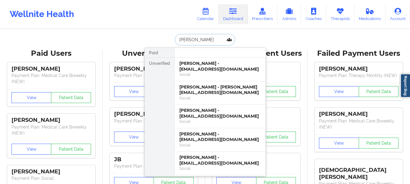
type input "[PERSON_NAME]"
click at [202, 73] on div "Social" at bounding box center [219, 74] width 81 height 5
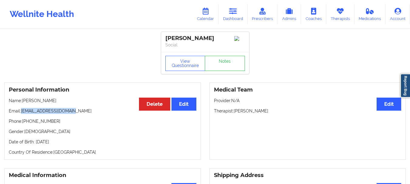
drag, startPoint x: 74, startPoint y: 112, endPoint x: 21, endPoint y: 114, distance: 53.7
click at [21, 114] on p "Email: s2khondalady@gmail.com" at bounding box center [102, 111] width 187 height 6
copy p "[EMAIL_ADDRESS][DOMAIN_NAME]"
click at [231, 24] on link "Dashboard" at bounding box center [232, 14] width 29 height 20
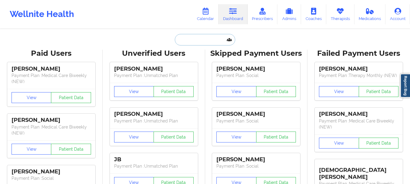
click at [211, 41] on input "text" at bounding box center [205, 40] width 60 height 12
type input "H"
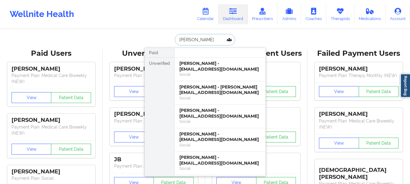
type input "Joanna W"
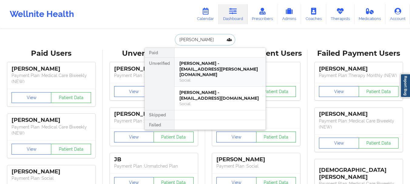
click at [210, 58] on div "Joanna Wruszak - tranquility.jojo@yahoo.com Social" at bounding box center [219, 72] width 91 height 29
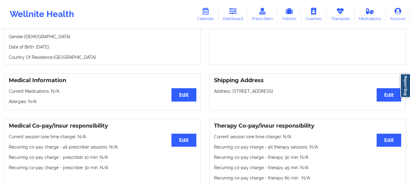
scroll to position [18, 0]
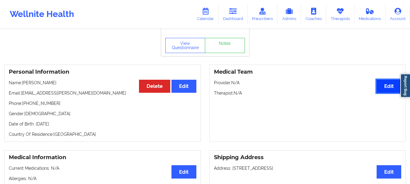
click at [382, 83] on button "Edit" at bounding box center [388, 86] width 25 height 13
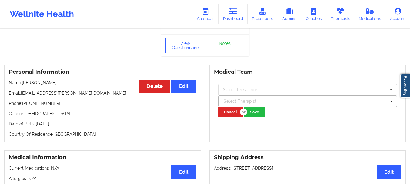
click at [242, 101] on div at bounding box center [304, 101] width 163 height 7
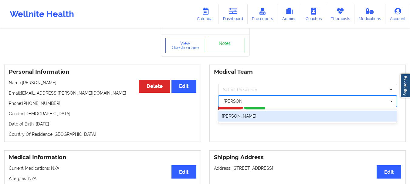
click at [241, 117] on div "[PERSON_NAME]" at bounding box center [307, 116] width 179 height 11
type input "[PERSON_NAME] w"
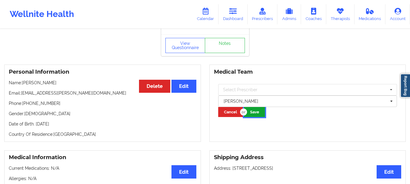
click at [248, 113] on button "Save" at bounding box center [254, 112] width 21 height 10
drag, startPoint x: 76, startPoint y: 95, endPoint x: 22, endPoint y: 96, distance: 54.3
click at [22, 96] on p "Email: tranquility.jojo@yahoo.com" at bounding box center [102, 93] width 187 height 6
copy p "[EMAIL_ADDRESS][PERSON_NAME][DOMAIN_NAME]"
drag, startPoint x: 51, startPoint y: 105, endPoint x: 27, endPoint y: 108, distance: 23.9
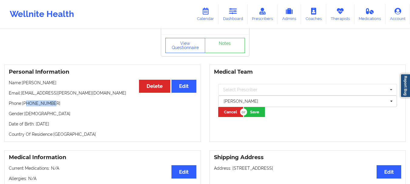
click at [27, 106] on p "Phone: +15615706993" at bounding box center [102, 103] width 187 height 6
click at [31, 106] on p "Phone: +15615706993" at bounding box center [102, 103] width 187 height 6
drag, startPoint x: 31, startPoint y: 108, endPoint x: 36, endPoint y: 112, distance: 6.9
click at [36, 112] on p "Gender: female" at bounding box center [102, 114] width 187 height 6
drag, startPoint x: 52, startPoint y: 106, endPoint x: 27, endPoint y: 107, distance: 25.2
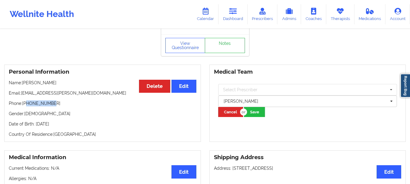
click at [27, 106] on p "Phone: +15615706993" at bounding box center [102, 103] width 187 height 6
copy p "5615706993"
click at [239, 15] on link "Dashboard" at bounding box center [232, 14] width 29 height 20
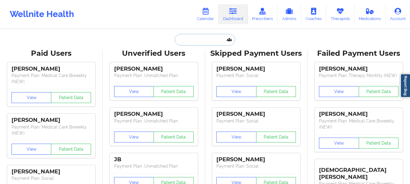
click at [187, 40] on input "text" at bounding box center [205, 40] width 60 height 12
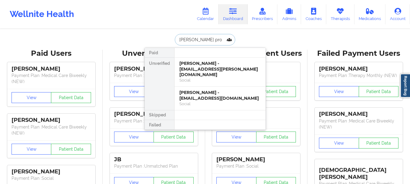
type input "deanna proc"
click at [215, 78] on div "Social" at bounding box center [219, 80] width 81 height 5
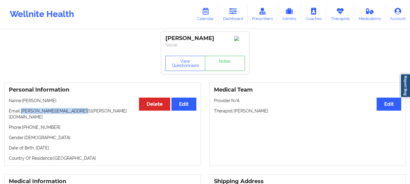
drag, startPoint x: 79, startPoint y: 113, endPoint x: 23, endPoint y: 114, distance: 56.4
click at [23, 114] on p "Email: deanna.proctor@theacsa.org" at bounding box center [102, 114] width 187 height 12
copy p "[PERSON_NAME][EMAIL_ADDRESS][PERSON_NAME][DOMAIN_NAME]"
click at [242, 23] on link "Dashboard" at bounding box center [232, 14] width 29 height 20
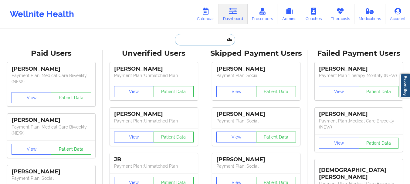
click at [184, 41] on input "text" at bounding box center [205, 40] width 60 height 12
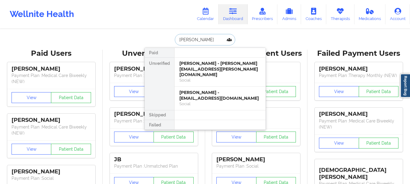
type input "william tucci"
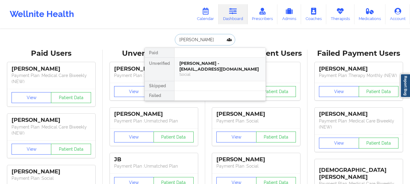
click at [203, 71] on div "William Tucci - williamtucci@gmail.com" at bounding box center [219, 66] width 81 height 11
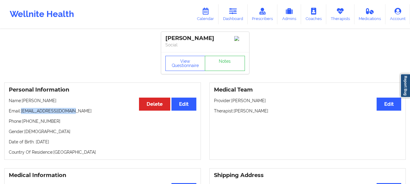
drag, startPoint x: 70, startPoint y: 113, endPoint x: 22, endPoint y: 114, distance: 47.9
click at [22, 114] on p "Email: williamtucci@gmail.com" at bounding box center [102, 111] width 187 height 6
drag, startPoint x: 29, startPoint y: 114, endPoint x: 67, endPoint y: 119, distance: 38.6
click at [67, 119] on div "Personal Information Edit Delete Name: William Tucci Email: williamtucci@gmail.…" at bounding box center [102, 120] width 196 height 77
drag, startPoint x: 55, startPoint y: 124, endPoint x: 27, endPoint y: 125, distance: 28.5
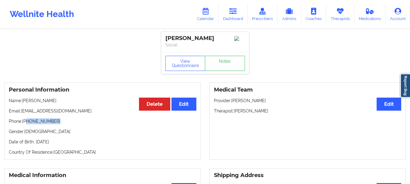
click at [27, 124] on p "Phone: +1347-885-8423" at bounding box center [102, 121] width 187 height 6
copy p "347-885-8423"
click at [233, 15] on link "Dashboard" at bounding box center [232, 14] width 29 height 20
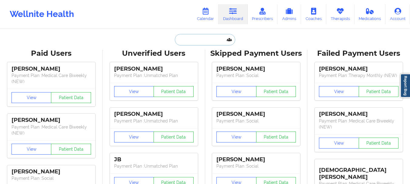
click at [186, 39] on input "text" at bounding box center [205, 40] width 60 height 12
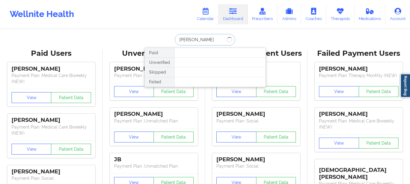
type input "Dominique da"
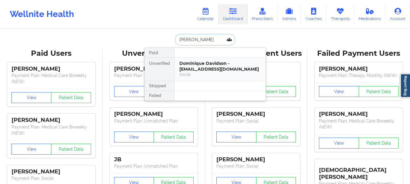
click at [204, 70] on div "Dominique Davidson - dominique.dav222@gmail.com" at bounding box center [219, 66] width 81 height 11
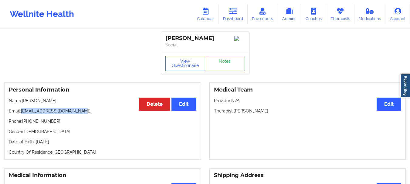
drag, startPoint x: 80, startPoint y: 113, endPoint x: 21, endPoint y: 114, distance: 58.5
click at [21, 114] on p "Email: dominique.dav222@gmail.com" at bounding box center [102, 111] width 187 height 6
copy p "[EMAIL_ADDRESS][DOMAIN_NAME]"
click at [234, 9] on icon at bounding box center [233, 11] width 8 height 7
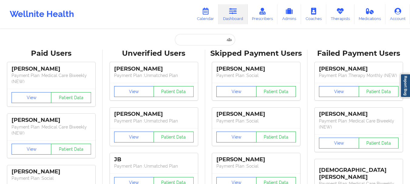
click at [194, 45] on input "text" at bounding box center [205, 40] width 60 height 12
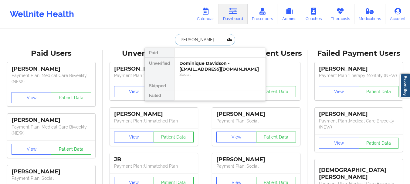
type input "william tucci"
click at [196, 65] on div "William Tucci - williamtucci@gmail.com" at bounding box center [219, 66] width 81 height 11
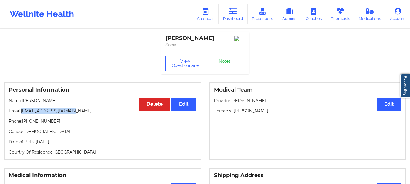
drag, startPoint x: 69, startPoint y: 113, endPoint x: 21, endPoint y: 113, distance: 48.5
click at [21, 113] on p "Email: williamtucci@gmail.com" at bounding box center [102, 111] width 187 height 6
click at [25, 113] on p "Email: williamtucci@gmail.com" at bounding box center [102, 111] width 187 height 6
drag, startPoint x: 25, startPoint y: 113, endPoint x: 54, endPoint y: 110, distance: 29.9
click at [54, 110] on p "Email: williamtucci@gmail.com" at bounding box center [102, 111] width 187 height 6
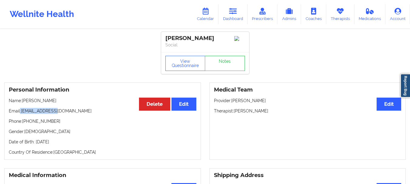
click at [54, 110] on p "Email: williamtucci@gmail.com" at bounding box center [102, 111] width 187 height 6
drag, startPoint x: 69, startPoint y: 112, endPoint x: 21, endPoint y: 115, distance: 48.6
click at [21, 114] on p "Email: williamtucci@gmail.com" at bounding box center [102, 111] width 187 height 6
copy p "[EMAIL_ADDRESS][DOMAIN_NAME]"
click at [209, 14] on icon at bounding box center [205, 11] width 8 height 7
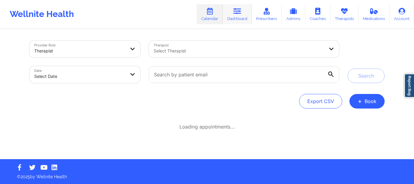
click at [235, 17] on link "Dashboard" at bounding box center [237, 14] width 29 height 20
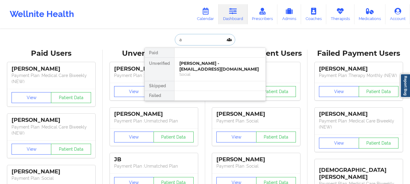
click at [210, 38] on input "a" at bounding box center [205, 40] width 60 height 12
type input "amelia k"
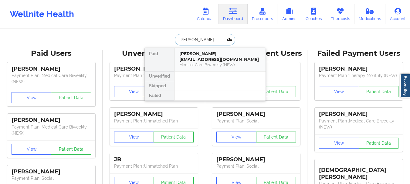
click at [206, 62] on div "Medical Care Biweekly (NEW)" at bounding box center [219, 64] width 81 height 5
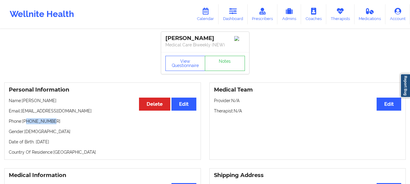
drag, startPoint x: 51, startPoint y: 124, endPoint x: 28, endPoint y: 124, distance: 23.0
click at [28, 124] on p "Phone: +16462397287" at bounding box center [102, 121] width 187 height 6
copy p "6462397287"
click at [233, 17] on link "Dashboard" at bounding box center [232, 14] width 29 height 20
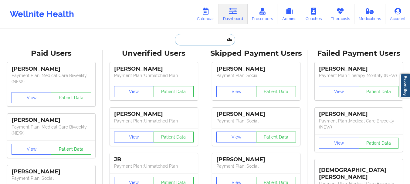
click at [202, 39] on input "text" at bounding box center [205, 40] width 60 height 12
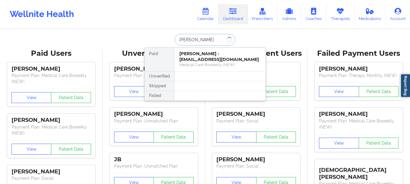
type input "marie burk"
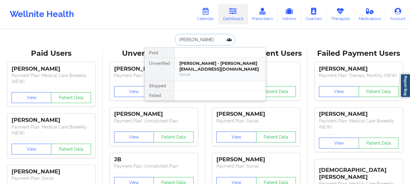
click at [199, 66] on div "Marie Burkard - marie.burkard1@gmail.com" at bounding box center [219, 66] width 81 height 11
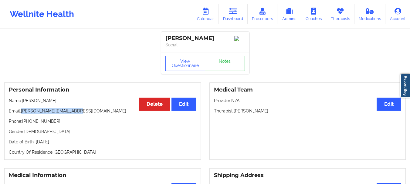
drag, startPoint x: 76, startPoint y: 113, endPoint x: 22, endPoint y: 113, distance: 54.0
click at [22, 113] on p "Email: marie.burkard1@gmail.com" at bounding box center [102, 111] width 187 height 6
click at [39, 109] on div "Personal Information Edit Delete Name: Marie Burkard Email: marie.burkard1@gmai…" at bounding box center [102, 120] width 196 height 77
drag, startPoint x: 22, startPoint y: 113, endPoint x: 77, endPoint y: 111, distance: 55.8
click at [77, 111] on p "Email: marie.burkard1@gmail.com" at bounding box center [102, 111] width 187 height 6
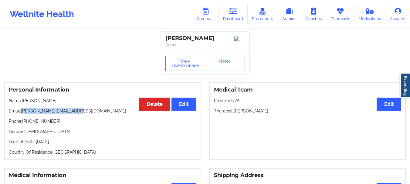
copy p "marie.burkard1@gmail.com"
click at [233, 20] on link "Dashboard" at bounding box center [232, 14] width 29 height 20
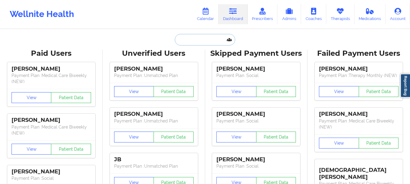
click at [202, 40] on input "text" at bounding box center [205, 40] width 60 height 12
paste input "Richard J. Matthew II"
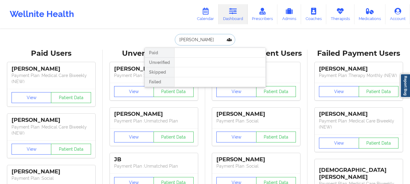
type input "Richard"
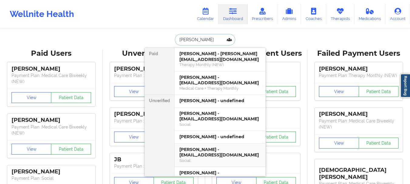
click at [211, 152] on div "Richard Mathew II - fullesttripod@gmail.com" at bounding box center [219, 152] width 81 height 11
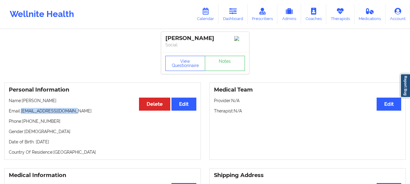
drag, startPoint x: 69, startPoint y: 113, endPoint x: 21, endPoint y: 114, distance: 47.6
click at [21, 114] on p "Email: fullesttripod@gmail.com" at bounding box center [102, 111] width 187 height 6
copy p "fullesttripod@gmail.com"
click at [54, 122] on p "Phone: (409) 730-5411" at bounding box center [102, 121] width 187 height 6
drag, startPoint x: 54, startPoint y: 122, endPoint x: 23, endPoint y: 126, distance: 31.7
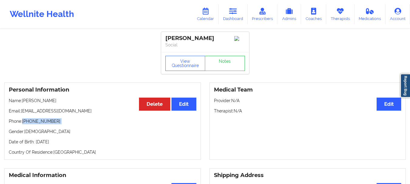
click at [23, 124] on p "Phone: (409) 730-5411" at bounding box center [102, 121] width 187 height 6
drag, startPoint x: 69, startPoint y: 111, endPoint x: 21, endPoint y: 113, distance: 48.9
click at [21, 113] on p "Email: fullesttripod@gmail.com" at bounding box center [102, 111] width 187 height 6
click at [230, 24] on link "Dashboard" at bounding box center [232, 14] width 29 height 20
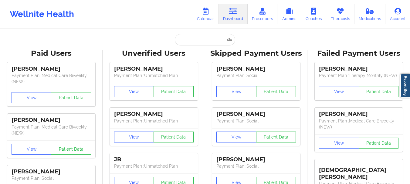
click at [203, 37] on input "text" at bounding box center [205, 40] width 60 height 12
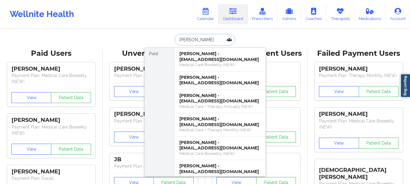
type input "amelia k"
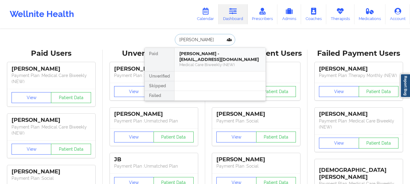
click at [200, 63] on div "Medical Care Biweekly (NEW)" at bounding box center [219, 64] width 81 height 5
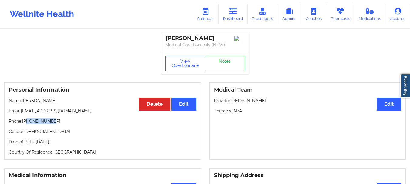
drag, startPoint x: 51, startPoint y: 122, endPoint x: 27, endPoint y: 126, distance: 24.5
click at [27, 124] on p "Phone: +16462397287" at bounding box center [102, 121] width 187 height 6
drag, startPoint x: 23, startPoint y: 122, endPoint x: 52, endPoint y: 124, distance: 29.4
click at [52, 124] on p "Phone: +16462397287" at bounding box center [102, 121] width 187 height 6
drag, startPoint x: 84, startPoint y: 112, endPoint x: 22, endPoint y: 115, distance: 61.6
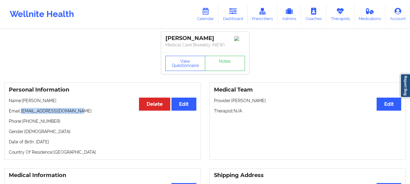
click at [22, 114] on p "Email: ameliakaufman@hotmail.com" at bounding box center [102, 111] width 187 height 6
click at [225, 66] on link "Notes" at bounding box center [225, 63] width 40 height 15
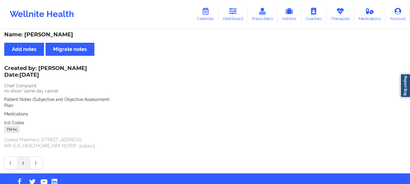
scroll to position [2, 0]
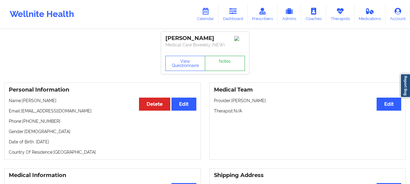
click at [231, 67] on link "Notes" at bounding box center [225, 63] width 40 height 15
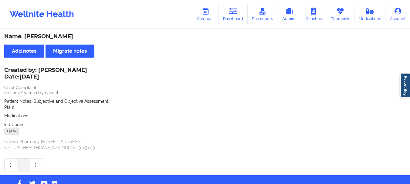
scroll to position [0, 0]
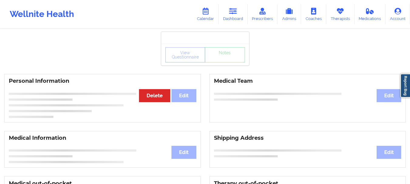
click at [178, 57] on div "View Questionnaire Notes" at bounding box center [204, 54] width 79 height 15
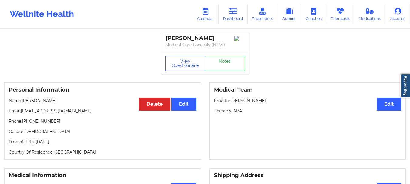
click at [178, 57] on div "View Questionnaire Notes" at bounding box center [205, 63] width 88 height 22
click at [179, 61] on button "View Questionnaire" at bounding box center [185, 63] width 40 height 15
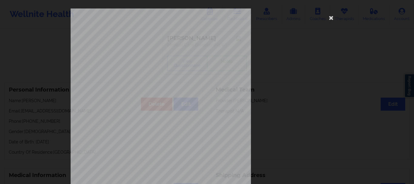
scroll to position [105, 0]
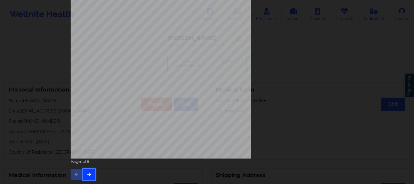
click at [87, 176] on icon "button" at bounding box center [89, 174] width 5 height 4
click at [87, 175] on icon "button" at bounding box center [89, 174] width 5 height 4
click at [89, 173] on icon "button" at bounding box center [89, 174] width 5 height 4
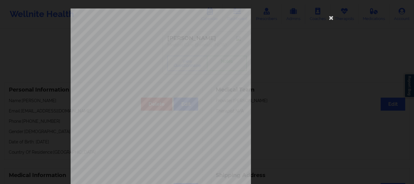
drag, startPoint x: 410, startPoint y: 77, endPoint x: 414, endPoint y: 195, distance: 118.6
click at [414, 184] on html "Wellnite Health Calendar Dashboard Prescribers Admins Coaches Therapists Medica…" at bounding box center [207, 92] width 414 height 184
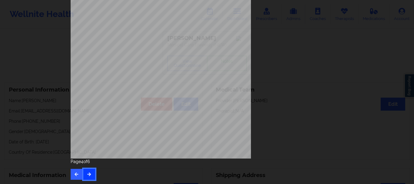
click at [89, 178] on button "button" at bounding box center [89, 174] width 12 height 11
click at [85, 172] on button "button" at bounding box center [89, 174] width 12 height 11
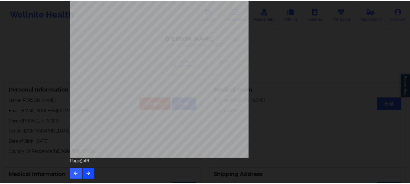
scroll to position [0, 0]
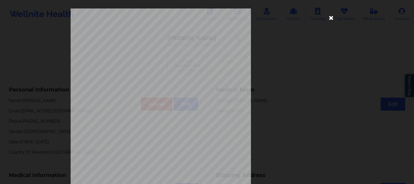
click at [330, 17] on icon at bounding box center [332, 18] width 10 height 10
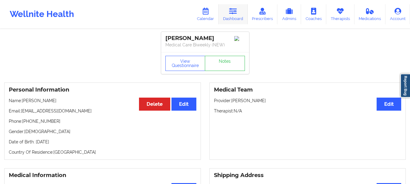
click at [226, 16] on link "Dashboard" at bounding box center [232, 14] width 29 height 20
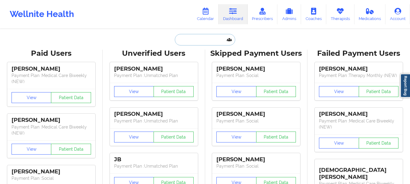
click at [185, 40] on input "text" at bounding box center [205, 40] width 60 height 12
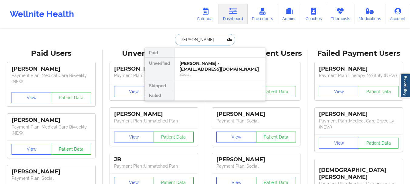
type input "Stefanie Chu"
click at [198, 72] on div "Stefanie Chustz - s2khondalady@gmail.com" at bounding box center [219, 66] width 81 height 11
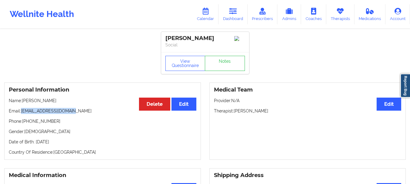
drag, startPoint x: 74, startPoint y: 112, endPoint x: 22, endPoint y: 111, distance: 51.9
click at [22, 111] on p "Email: s2khondalady@gmail.com" at bounding box center [102, 111] width 187 height 6
click at [230, 17] on link "Dashboard" at bounding box center [232, 14] width 29 height 20
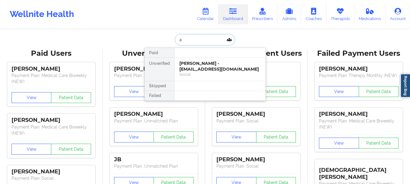
click at [196, 42] on input "a" at bounding box center [205, 40] width 60 height 12
type input "amelia kaufman"
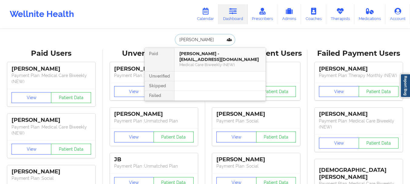
click at [192, 65] on div "Medical Care Biweekly (NEW)" at bounding box center [219, 64] width 81 height 5
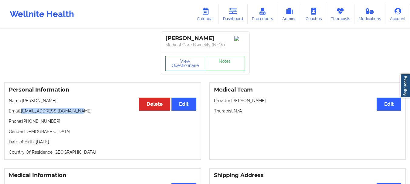
drag, startPoint x: 82, startPoint y: 112, endPoint x: 22, endPoint y: 116, distance: 59.8
click at [22, 114] on p "Email: ameliakaufman@hotmail.com" at bounding box center [102, 111] width 187 height 6
click at [226, 14] on link "Dashboard" at bounding box center [232, 14] width 29 height 20
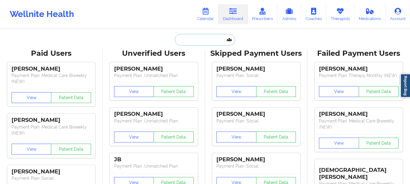
click at [210, 35] on input "text" at bounding box center [205, 40] width 60 height 12
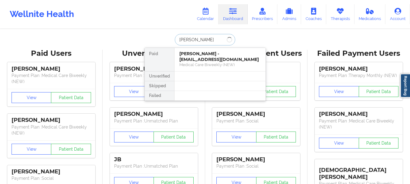
type input "[PERSON_NAME]"
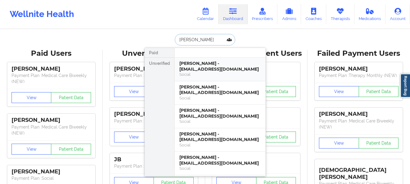
click at [193, 65] on div "Stefanie Chustz - s2khondalady@gmail.com" at bounding box center [219, 66] width 81 height 11
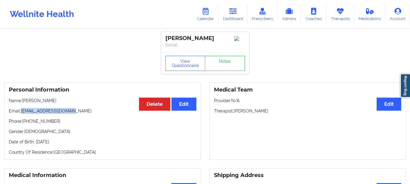
drag, startPoint x: 76, startPoint y: 112, endPoint x: 22, endPoint y: 114, distance: 54.0
click at [22, 114] on p "Email: s2khondalady@gmail.com" at bounding box center [102, 111] width 187 height 6
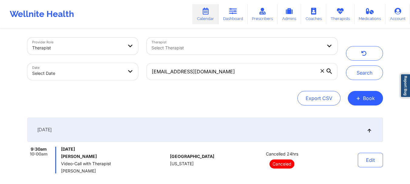
scroll to position [1, 0]
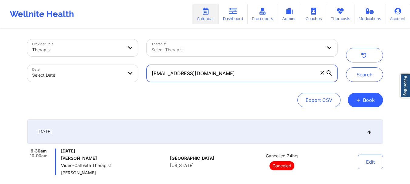
click at [325, 75] on input "[EMAIL_ADDRESS][DOMAIN_NAME]" at bounding box center [241, 73] width 190 height 17
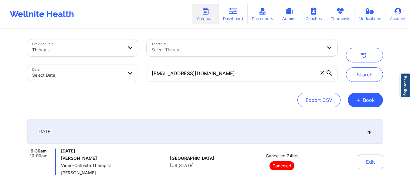
click at [322, 74] on icon at bounding box center [322, 73] width 4 height 4
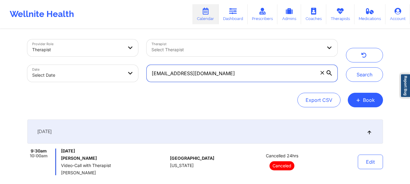
click at [322, 74] on input "[EMAIL_ADDRESS][DOMAIN_NAME]" at bounding box center [241, 73] width 190 height 17
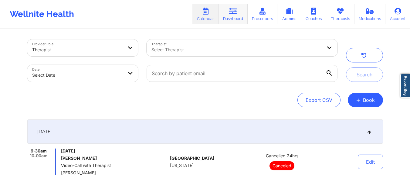
click at [235, 17] on link "Dashboard" at bounding box center [232, 14] width 29 height 20
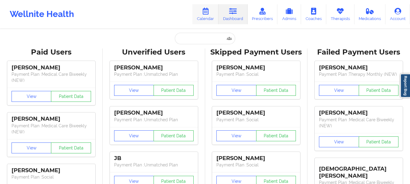
click at [206, 14] on icon at bounding box center [205, 11] width 8 height 7
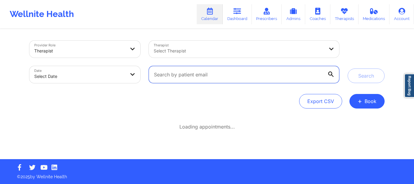
click at [179, 76] on input "text" at bounding box center [244, 74] width 190 height 17
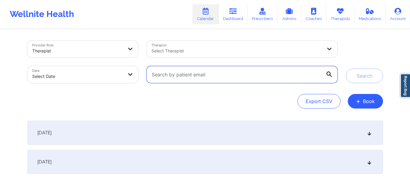
paste input "[EMAIL_ADDRESS][DOMAIN_NAME]"
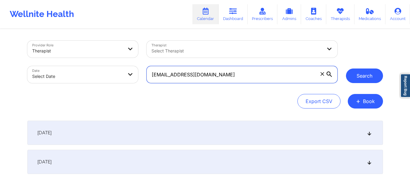
type input "[EMAIL_ADDRESS][DOMAIN_NAME]"
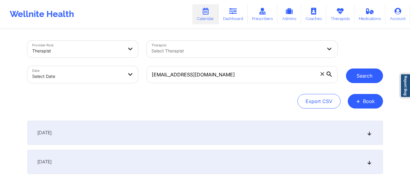
click at [362, 75] on button "Search" at bounding box center [364, 76] width 37 height 15
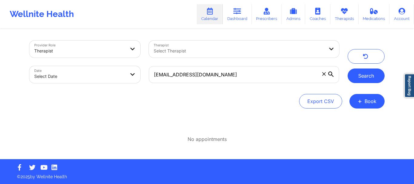
click at [355, 75] on button "Search" at bounding box center [366, 76] width 37 height 15
click at [324, 76] on span at bounding box center [324, 74] width 6 height 6
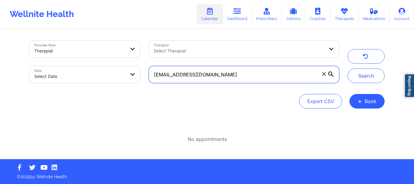
click at [324, 76] on input "[EMAIL_ADDRESS][DOMAIN_NAME]" at bounding box center [244, 74] width 190 height 17
paste input "[EMAIL_ADDRESS][DOMAIN_NAME]"
type input "[EMAIL_ADDRESS][DOMAIN_NAME]"
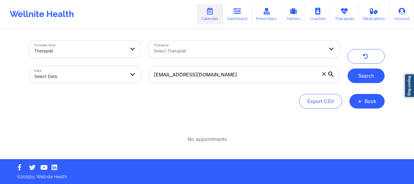
click at [373, 70] on button "Search" at bounding box center [366, 76] width 37 height 15
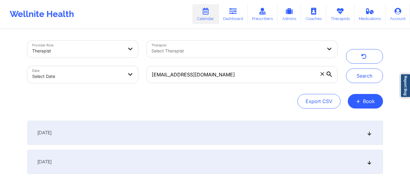
click at [369, 134] on icon at bounding box center [368, 133] width 5 height 4
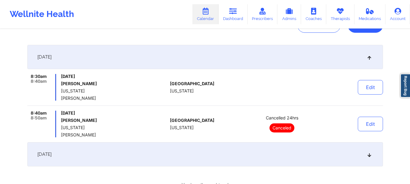
scroll to position [94, 0]
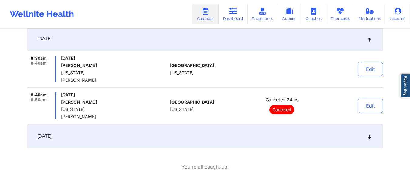
click at [369, 138] on icon at bounding box center [368, 136] width 5 height 4
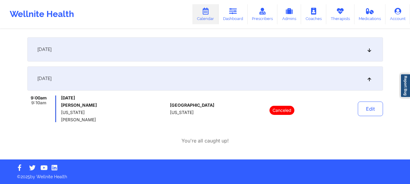
scroll to position [83, 0]
click at [367, 53] on div "[DATE]" at bounding box center [204, 49] width 355 height 24
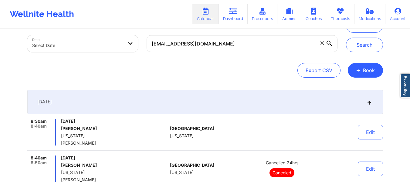
scroll to position [0, 0]
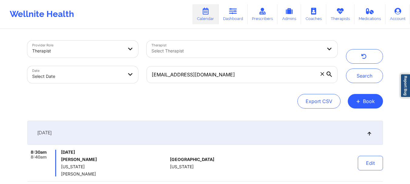
click at [323, 76] on span at bounding box center [322, 74] width 6 height 6
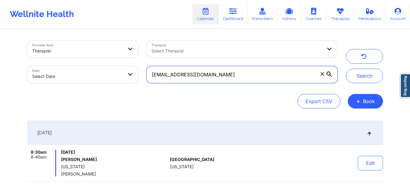
click at [323, 76] on input "ameliakaufman@hotmail.com" at bounding box center [241, 74] width 190 height 17
paste input "[EMAIL_ADDRESS][DOMAIN_NAME]"
type input "[EMAIL_ADDRESS][DOMAIN_NAME]"
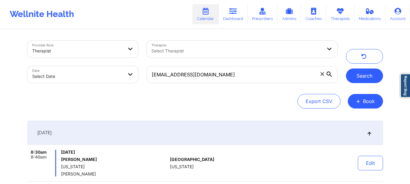
click at [371, 76] on button "Search" at bounding box center [364, 76] width 37 height 15
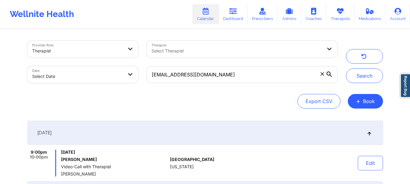
scroll to position [83, 0]
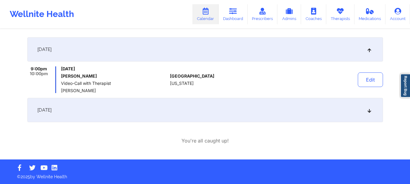
click at [371, 110] on icon at bounding box center [368, 110] width 5 height 4
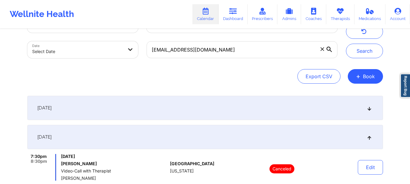
scroll to position [23, 0]
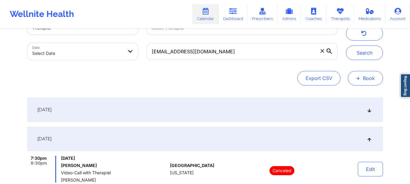
click at [361, 75] on button "+ Book" at bounding box center [364, 78] width 35 height 15
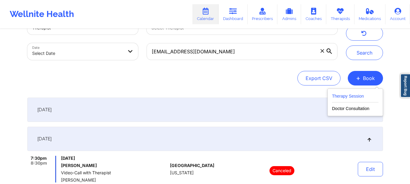
click at [353, 96] on button "Therapy Session" at bounding box center [355, 97] width 46 height 10
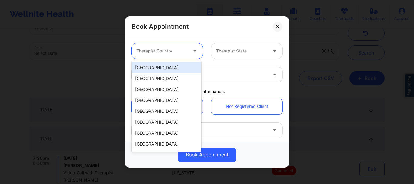
click at [164, 50] on div at bounding box center [161, 50] width 51 height 7
click at [153, 69] on div "[GEOGRAPHIC_DATA]" at bounding box center [167, 67] width 70 height 11
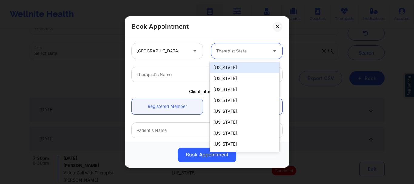
click at [219, 54] on div at bounding box center [241, 50] width 51 height 7
type input "c"
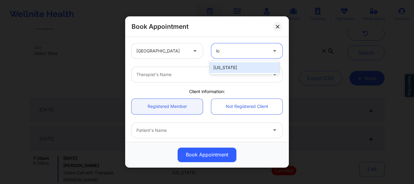
type input "lou"
click at [223, 65] on div "[US_STATE]" at bounding box center [245, 67] width 70 height 11
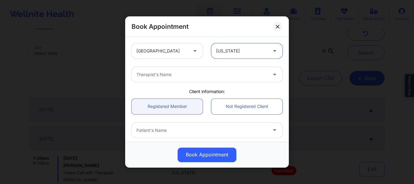
click at [178, 85] on div "Therapist's Name" at bounding box center [206, 75] width 159 height 24
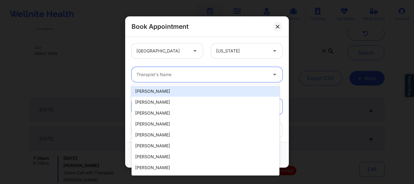
click at [173, 76] on div at bounding box center [201, 74] width 131 height 7
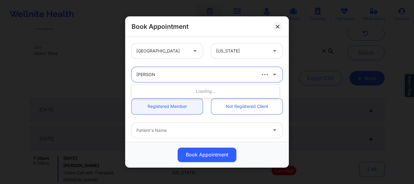
type input "[PERSON_NAME]"
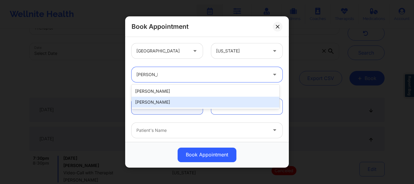
click at [167, 97] on div "[PERSON_NAME]" at bounding box center [206, 102] width 148 height 11
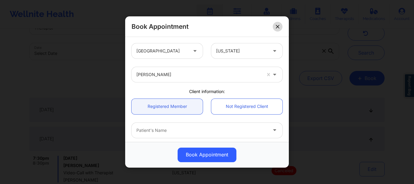
click at [277, 23] on button at bounding box center [278, 27] width 10 height 10
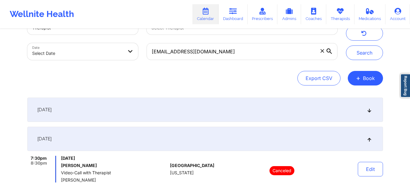
click at [321, 51] on icon at bounding box center [322, 51] width 4 height 4
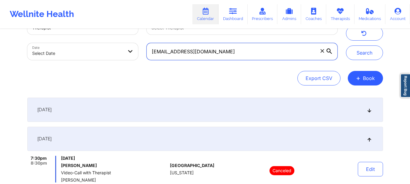
click at [321, 51] on input "[EMAIL_ADDRESS][DOMAIN_NAME]" at bounding box center [241, 51] width 190 height 17
paste input "ameliakaufman@hotmail.com"
type input "ameliakaufman@hotmail.com"
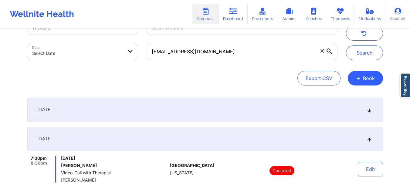
click at [360, 60] on div "Provider Role Therapist Therapist Select Therapist Date Select Date ameliakaufm…" at bounding box center [205, 38] width 364 height 51
drag, startPoint x: 360, startPoint y: 60, endPoint x: 360, endPoint y: 55, distance: 5.5
click at [360, 55] on div "Provider Role Therapist Therapist Select Therapist Date Select Date ameliakaufm…" at bounding box center [205, 38] width 364 height 51
click at [360, 55] on button "Search" at bounding box center [364, 52] width 37 height 15
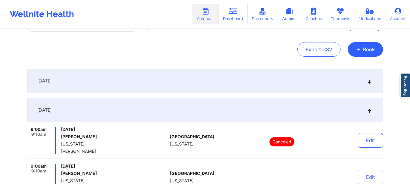
scroll to position [62, 0]
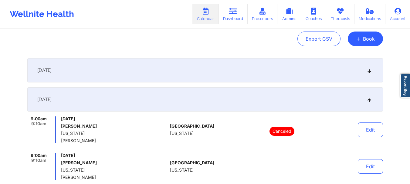
click at [368, 71] on icon at bounding box center [368, 70] width 5 height 4
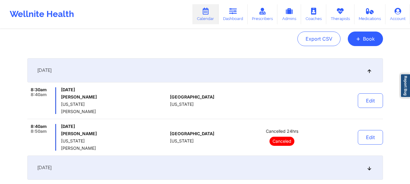
scroll to position [0, 0]
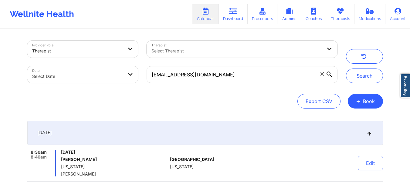
click at [322, 74] on icon at bounding box center [321, 73] width 3 height 3
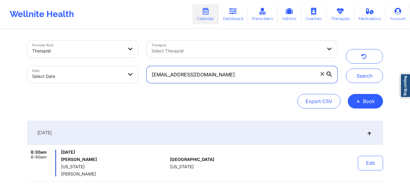
click at [322, 74] on input "ameliakaufman@hotmail.com" at bounding box center [241, 74] width 190 height 17
paste input "[EMAIL_ADDRESS][DOMAIN_NAME]"
type input "[EMAIL_ADDRESS][DOMAIN_NAME]"
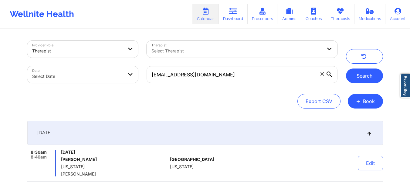
click at [353, 75] on button "Search" at bounding box center [364, 76] width 37 height 15
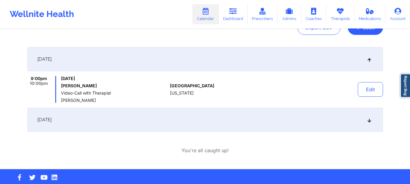
scroll to position [83, 0]
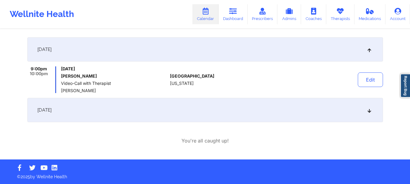
click at [366, 114] on div "[DATE]" at bounding box center [204, 110] width 355 height 24
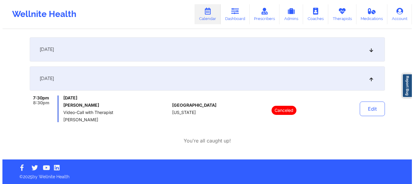
scroll to position [6, 0]
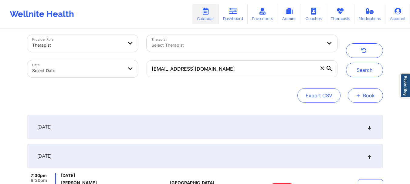
click at [362, 99] on button "+ Book" at bounding box center [364, 95] width 35 height 15
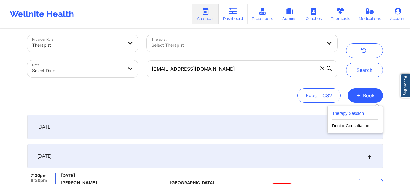
click at [370, 113] on button "Therapy Session" at bounding box center [355, 115] width 46 height 10
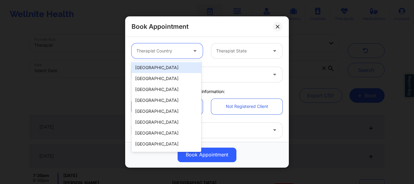
click at [180, 44] on div "Therapist Country" at bounding box center [160, 50] width 57 height 15
click at [166, 68] on div "[GEOGRAPHIC_DATA]" at bounding box center [167, 67] width 70 height 11
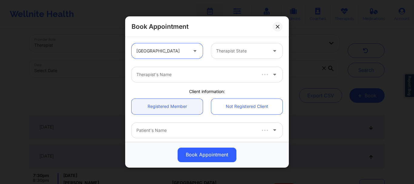
click at [244, 47] on div "Therapist State" at bounding box center [239, 50] width 57 height 15
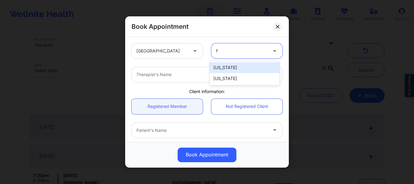
type input "fl"
click at [237, 70] on div "[US_STATE]" at bounding box center [245, 67] width 70 height 11
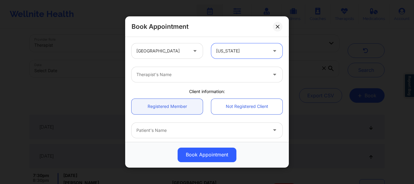
click at [218, 79] on div "Therapist's Name" at bounding box center [200, 74] width 136 height 15
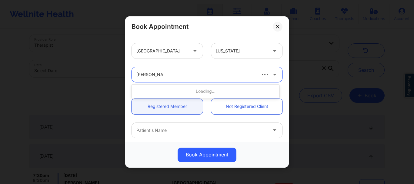
type input "debbie hartzo"
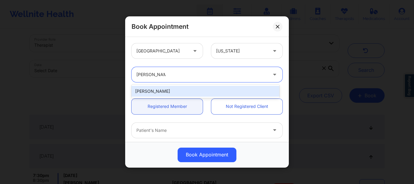
click at [205, 93] on div "[PERSON_NAME]" at bounding box center [206, 91] width 148 height 11
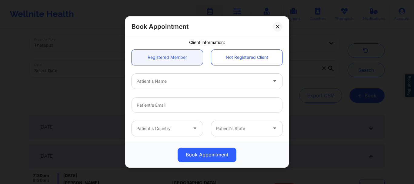
scroll to position [57, 0]
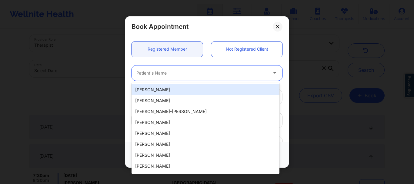
click at [178, 75] on div at bounding box center [201, 72] width 131 height 7
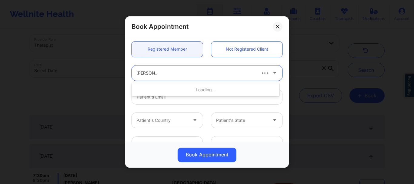
type input "[PERSON_NAME]"
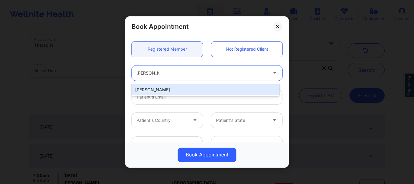
click at [172, 88] on div "[PERSON_NAME]" at bounding box center [206, 89] width 148 height 11
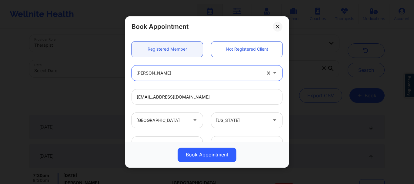
type input "[EMAIL_ADDRESS][DOMAIN_NAME]"
type input "[PHONE_NUMBER]"
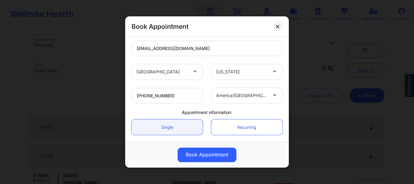
scroll to position [152, 0]
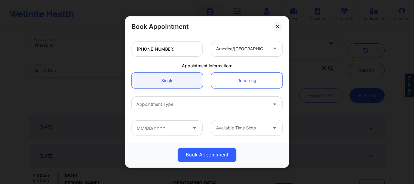
click at [156, 107] on div at bounding box center [201, 104] width 131 height 7
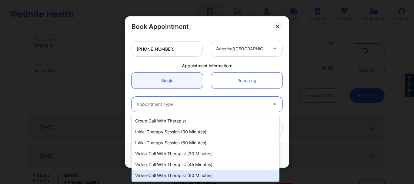
click at [178, 175] on div "Video-Call with Therapist (60 minutes)" at bounding box center [206, 175] width 148 height 11
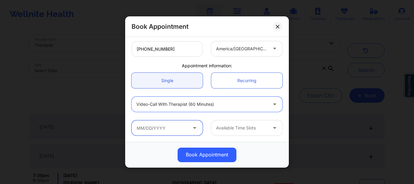
click at [162, 131] on input "text" at bounding box center [167, 127] width 71 height 15
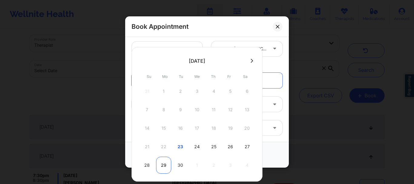
click at [162, 162] on div "29" at bounding box center [163, 165] width 15 height 17
type input "[DATE]"
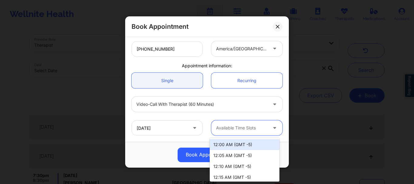
click at [260, 130] on div at bounding box center [241, 128] width 51 height 7
click at [243, 129] on div at bounding box center [241, 128] width 51 height 7
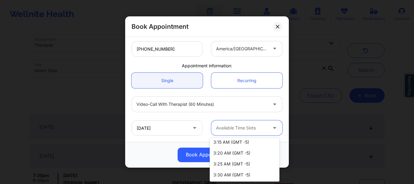
scroll to position [0, 0]
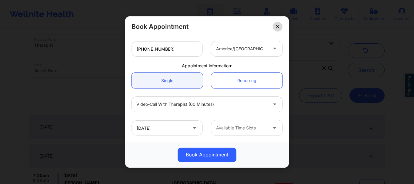
click at [278, 28] on icon at bounding box center [278, 27] width 4 height 4
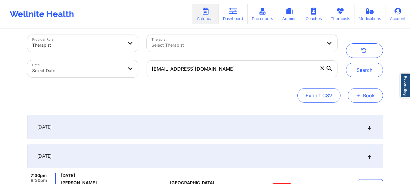
click at [355, 94] on button "+ Book" at bounding box center [364, 95] width 35 height 15
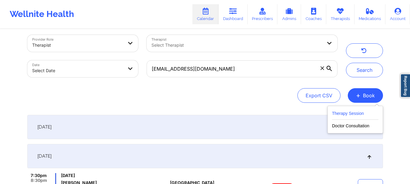
click at [334, 117] on button "Therapy Session" at bounding box center [355, 115] width 46 height 10
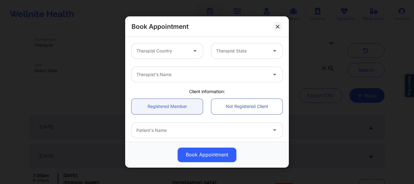
click at [188, 51] on div at bounding box center [195, 50] width 15 height 15
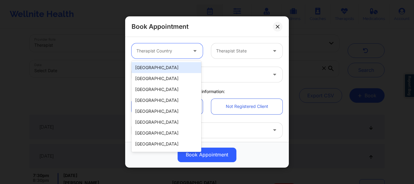
click at [177, 70] on div "[GEOGRAPHIC_DATA]" at bounding box center [167, 67] width 70 height 11
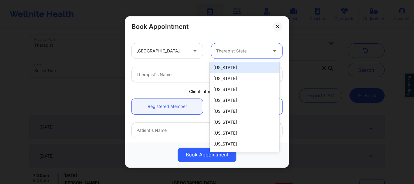
click at [227, 49] on div at bounding box center [241, 50] width 51 height 7
type input "lo"
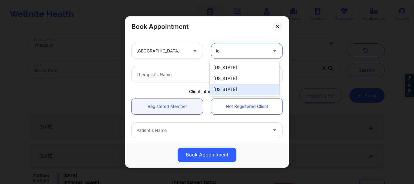
click at [226, 87] on div "[US_STATE]" at bounding box center [245, 89] width 70 height 11
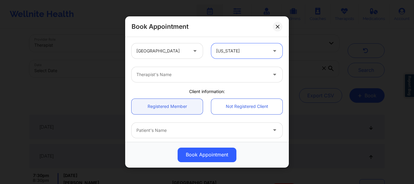
click at [170, 79] on div "Therapist's Name" at bounding box center [200, 74] width 136 height 15
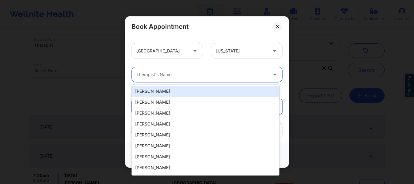
click at [169, 79] on div "Therapist's Name" at bounding box center [200, 74] width 136 height 15
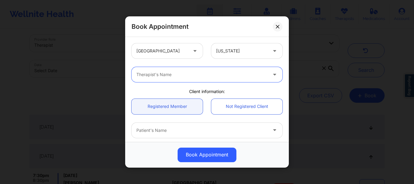
click at [169, 79] on div "Therapist's Name" at bounding box center [200, 74] width 136 height 15
type input "[PERSON_NAME]"
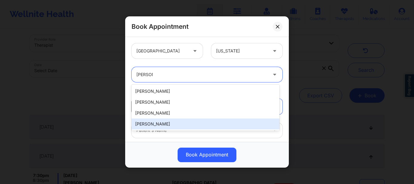
click at [161, 122] on div "[PERSON_NAME]" at bounding box center [206, 124] width 148 height 11
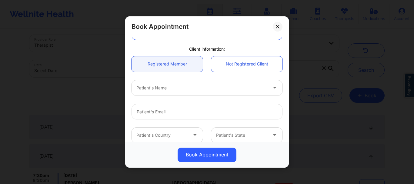
scroll to position [57, 0]
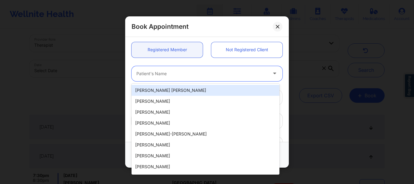
click at [167, 78] on div "Patient's Name" at bounding box center [200, 73] width 136 height 15
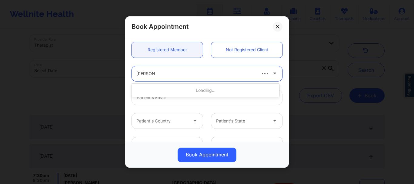
type input "[PERSON_NAME]"
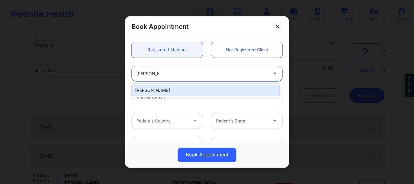
click at [168, 93] on div "[PERSON_NAME]" at bounding box center [206, 90] width 148 height 11
type input "[EMAIL_ADDRESS][DOMAIN_NAME]"
type input "[PHONE_NUMBER]"
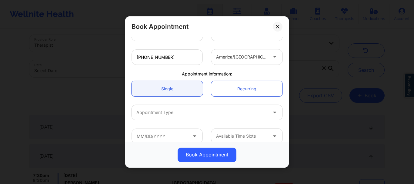
scroll to position [152, 0]
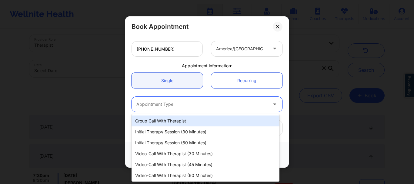
click at [183, 102] on div at bounding box center [201, 104] width 131 height 7
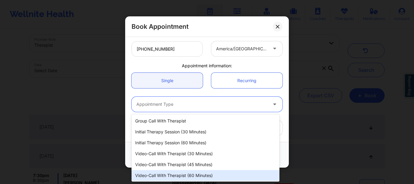
click at [197, 175] on div "Video-Call with Therapist (60 minutes)" at bounding box center [206, 175] width 148 height 11
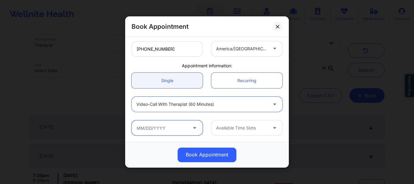
click at [172, 130] on input "text" at bounding box center [167, 127] width 71 height 15
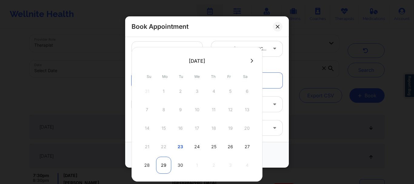
click at [164, 163] on div "29" at bounding box center [163, 165] width 15 height 17
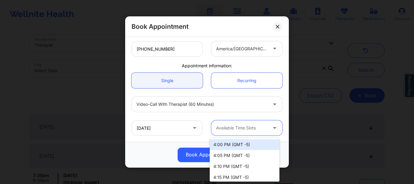
click at [232, 127] on div at bounding box center [241, 128] width 51 height 7
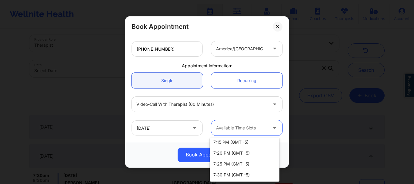
scroll to position [0, 0]
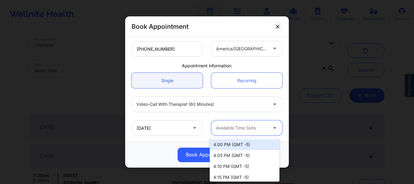
click at [245, 133] on div "Available Time Slots" at bounding box center [239, 127] width 57 height 15
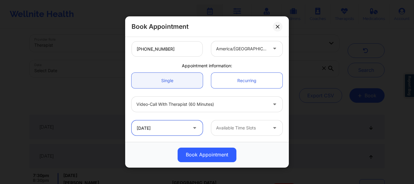
click at [169, 124] on input "[DATE]" at bounding box center [167, 127] width 71 height 15
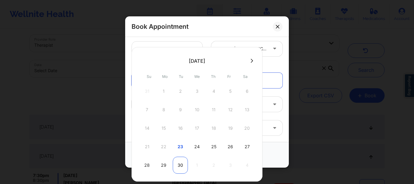
click at [176, 159] on div "30" at bounding box center [180, 165] width 15 height 17
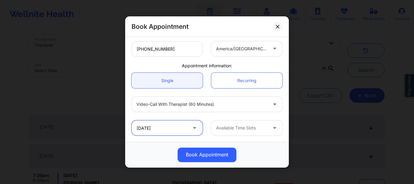
click at [155, 130] on input "09/30/2025" at bounding box center [167, 127] width 71 height 15
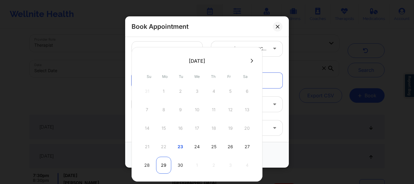
click at [163, 167] on div "29" at bounding box center [163, 165] width 15 height 17
type input "[DATE]"
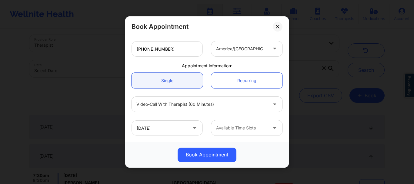
click at [259, 124] on div "Available Time Slots" at bounding box center [239, 127] width 57 height 15
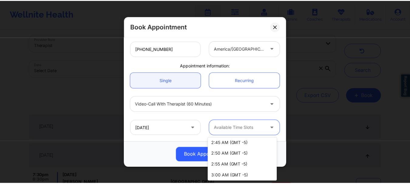
scroll to position [428, 0]
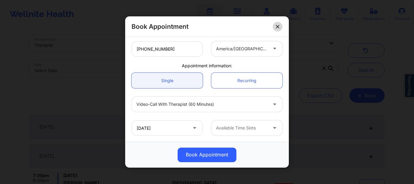
click at [277, 30] on button at bounding box center [278, 27] width 10 height 10
